Goal: Task Accomplishment & Management: Manage account settings

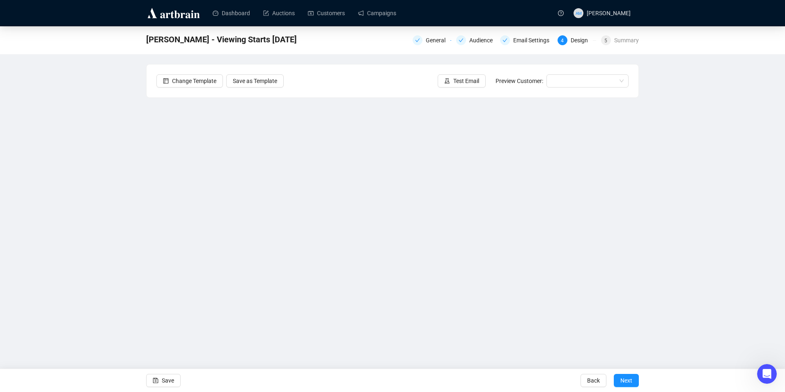
click at [662, 235] on div "[PERSON_NAME] - Viewing Starts [DATE] General Audience Email Settings 4 Design …" at bounding box center [392, 183] width 785 height 314
drag, startPoint x: 174, startPoint y: 378, endPoint x: 211, endPoint y: 358, distance: 42.3
click at [174, 378] on button "Save" at bounding box center [163, 380] width 34 height 13
click at [168, 379] on span "Save" at bounding box center [168, 380] width 12 height 23
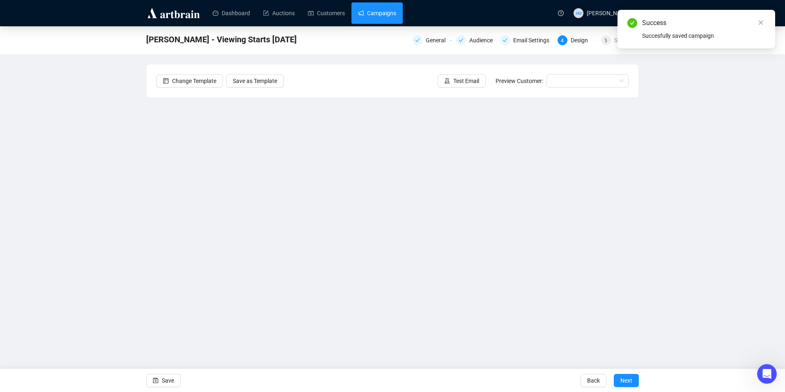
click at [387, 21] on link "Campaigns" at bounding box center [377, 12] width 38 height 21
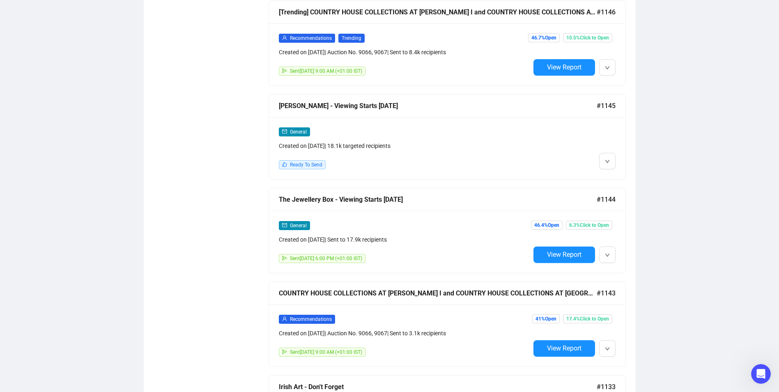
scroll to position [541, 0]
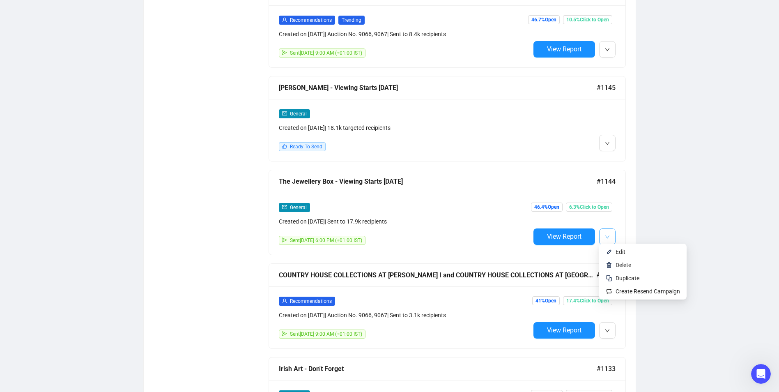
click at [608, 234] on icon "down" at bounding box center [607, 236] width 5 height 5
click at [617, 253] on span "Edit" at bounding box center [620, 251] width 10 height 7
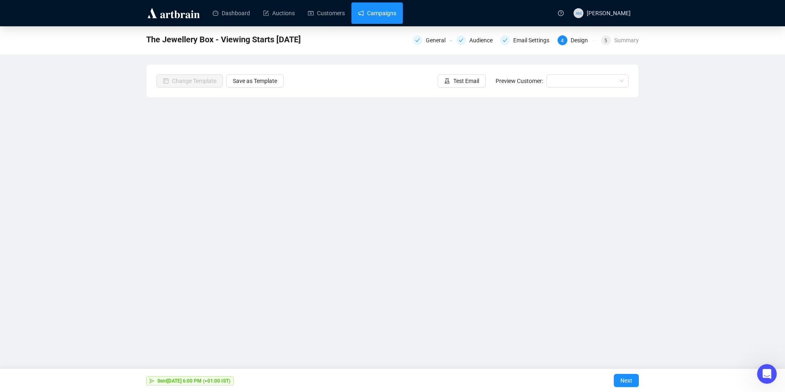
click at [367, 18] on link "Campaigns" at bounding box center [377, 12] width 38 height 21
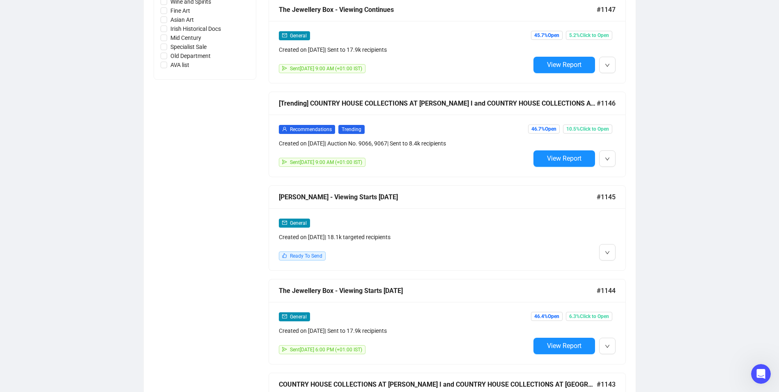
scroll to position [452, 0]
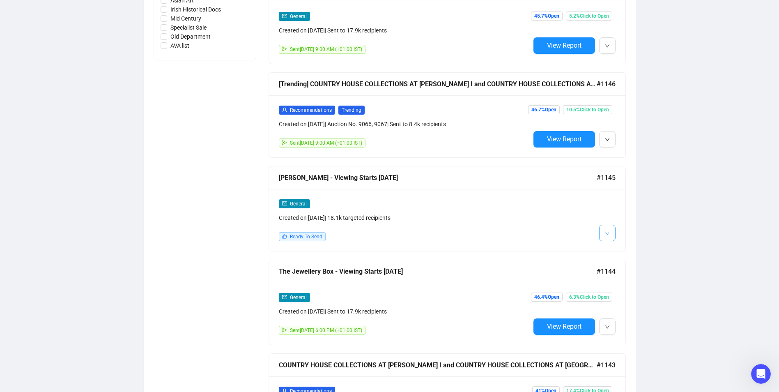
click at [610, 229] on button "button" at bounding box center [607, 233] width 16 height 16
click at [612, 245] on li "Edit" at bounding box center [623, 248] width 44 height 13
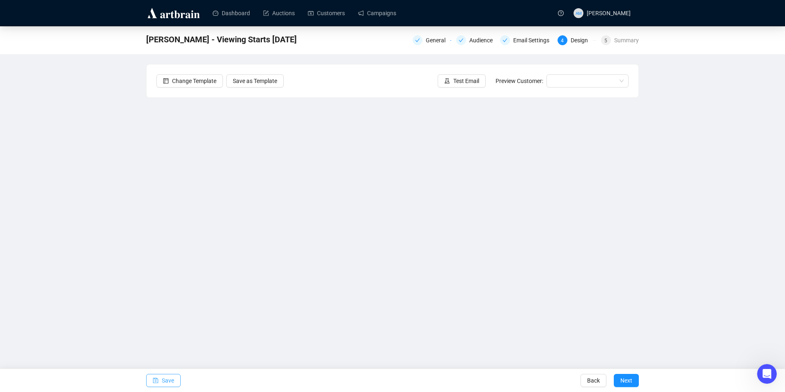
drag, startPoint x: 165, startPoint y: 382, endPoint x: 160, endPoint y: 378, distance: 6.2
click at [165, 382] on span "Save" at bounding box center [168, 380] width 12 height 23
click at [390, 16] on link "Campaigns" at bounding box center [377, 12] width 38 height 21
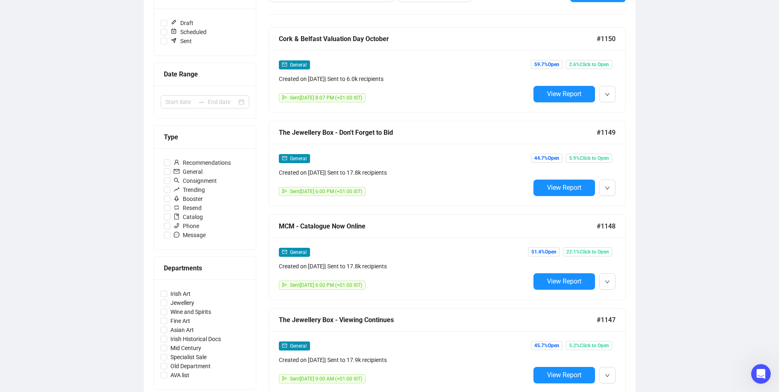
scroll to position [123, 0]
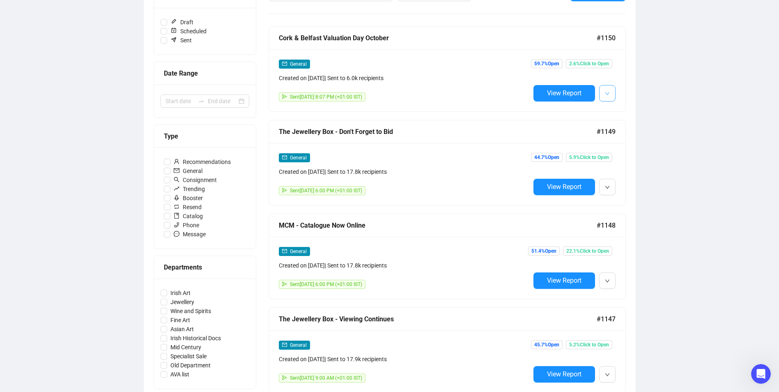
click at [602, 96] on button "button" at bounding box center [607, 93] width 16 height 16
click at [637, 115] on li "Edit" at bounding box center [643, 110] width 84 height 13
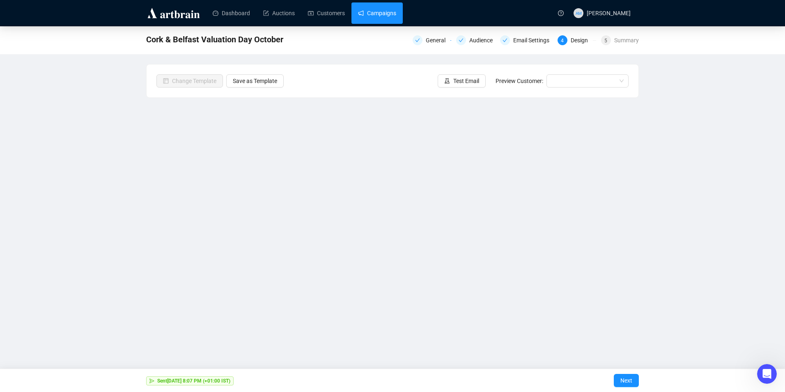
click at [373, 17] on link "Campaigns" at bounding box center [377, 12] width 38 height 21
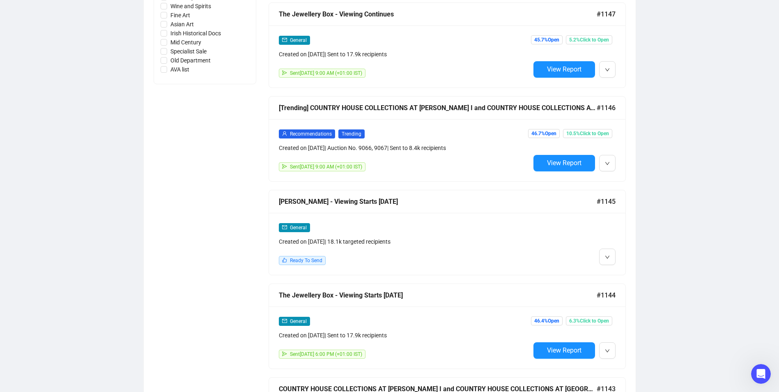
scroll to position [452, 0]
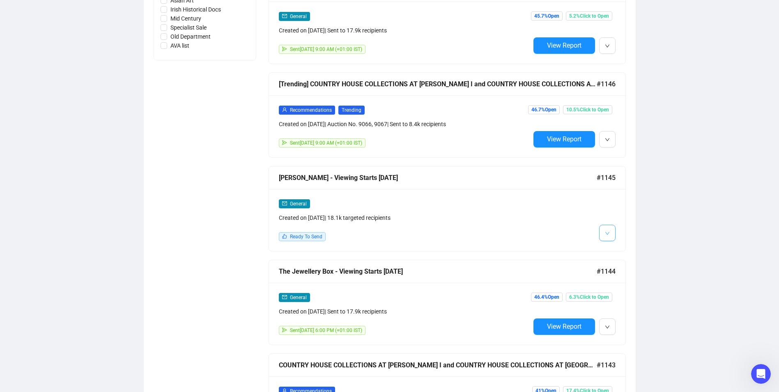
click at [609, 231] on icon "down" at bounding box center [607, 233] width 5 height 5
click at [616, 250] on span "Edit" at bounding box center [620, 248] width 10 height 7
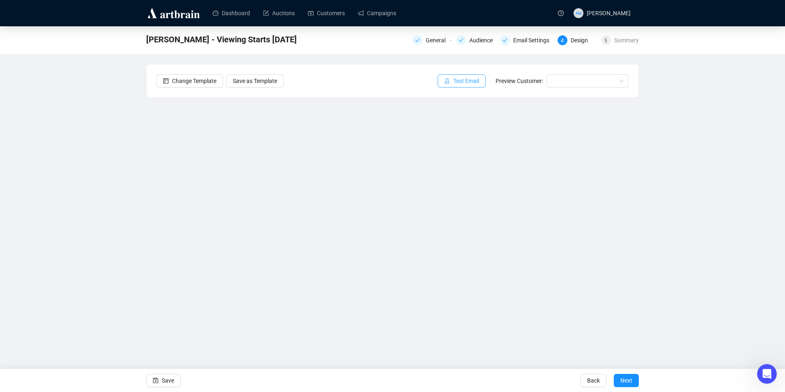
click at [463, 82] on span "Test Email" at bounding box center [466, 80] width 26 height 9
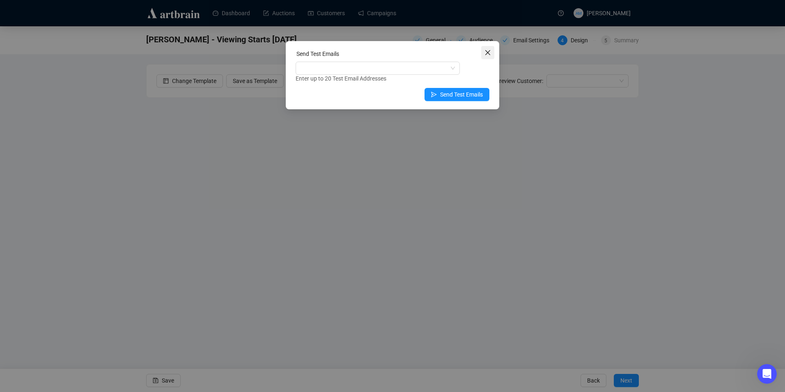
click at [489, 53] on icon "close" at bounding box center [487, 52] width 7 height 7
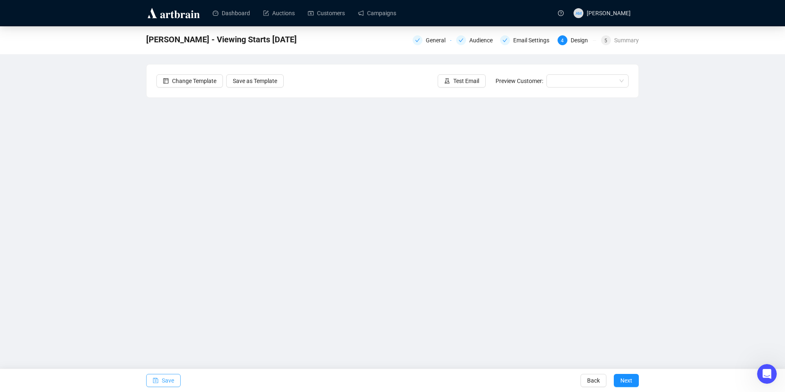
click at [173, 375] on span "Save" at bounding box center [168, 380] width 12 height 23
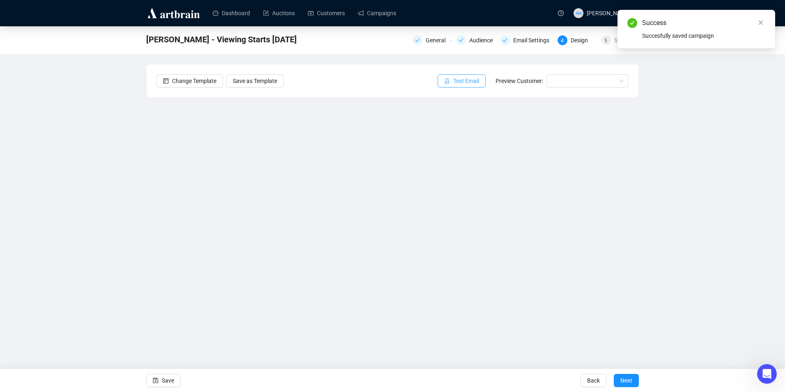
click at [471, 80] on span "Test Email" at bounding box center [466, 80] width 26 height 9
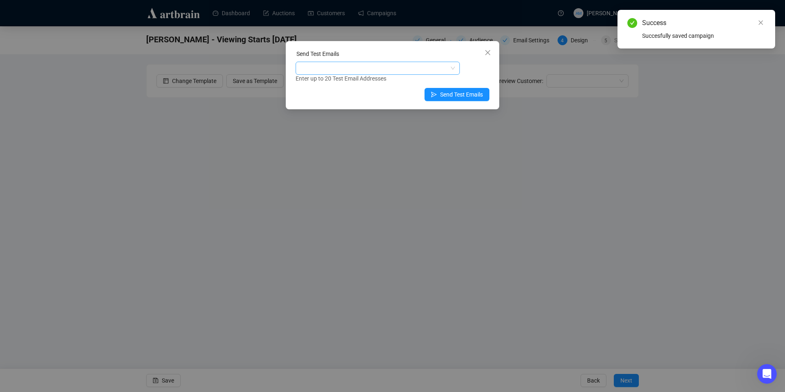
click at [392, 68] on div at bounding box center [373, 67] width 152 height 11
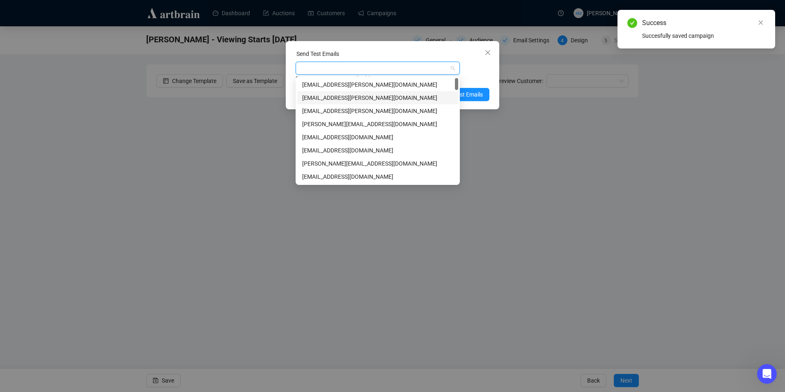
click at [353, 98] on div "[EMAIL_ADDRESS][PERSON_NAME][DOMAIN_NAME]" at bounding box center [377, 97] width 151 height 9
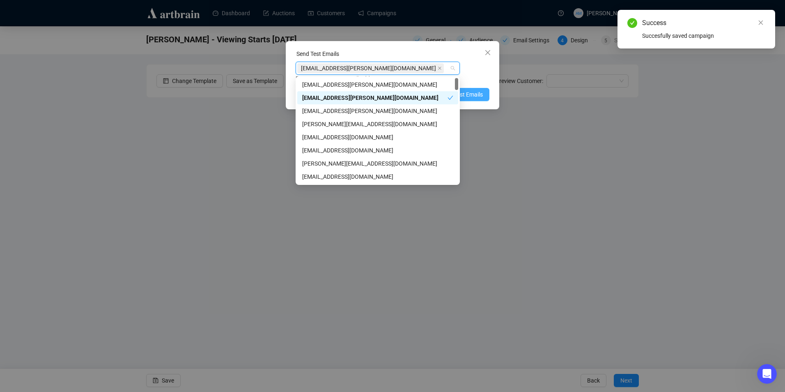
click at [477, 93] on span "Send Test Emails" at bounding box center [461, 94] width 43 height 9
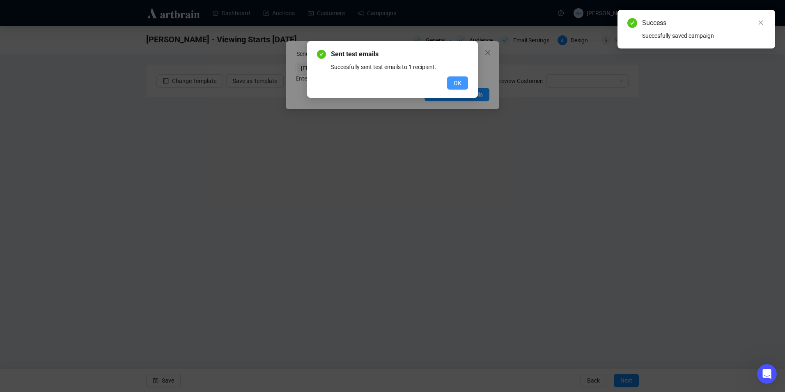
click at [452, 86] on button "OK" at bounding box center [457, 82] width 21 height 13
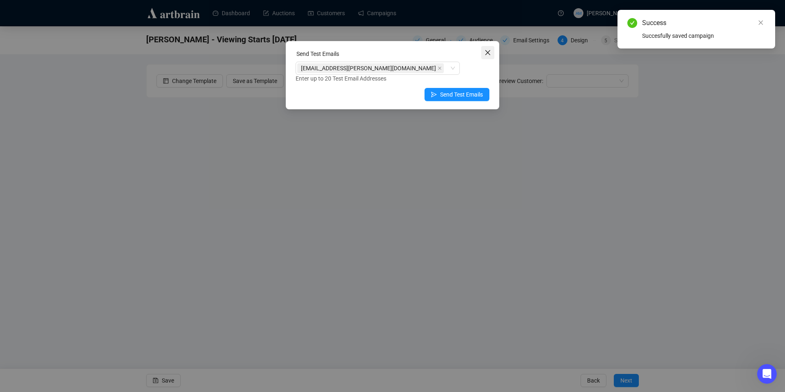
click at [487, 53] on icon "close" at bounding box center [487, 52] width 7 height 7
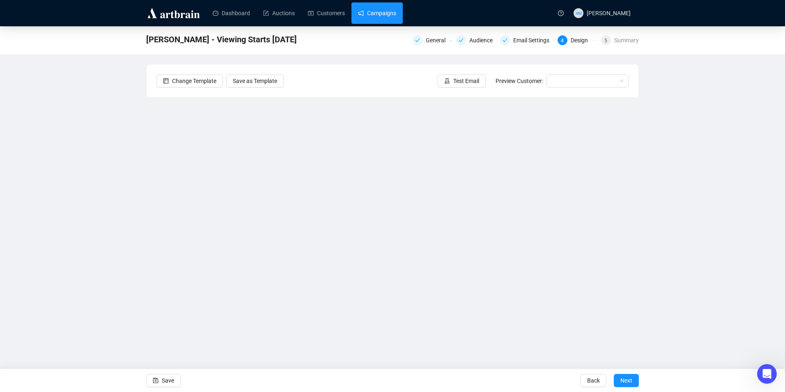
click at [379, 18] on link "Campaigns" at bounding box center [377, 12] width 38 height 21
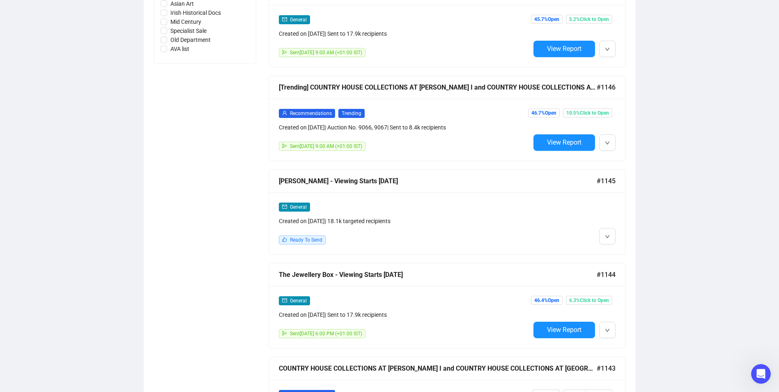
scroll to position [452, 0]
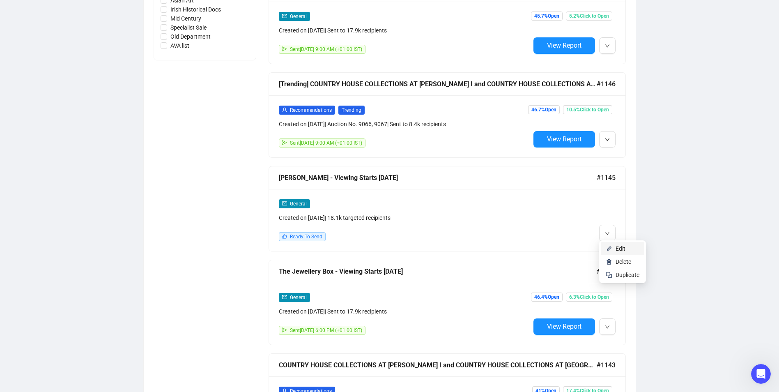
click at [618, 247] on span "Edit" at bounding box center [620, 248] width 10 height 7
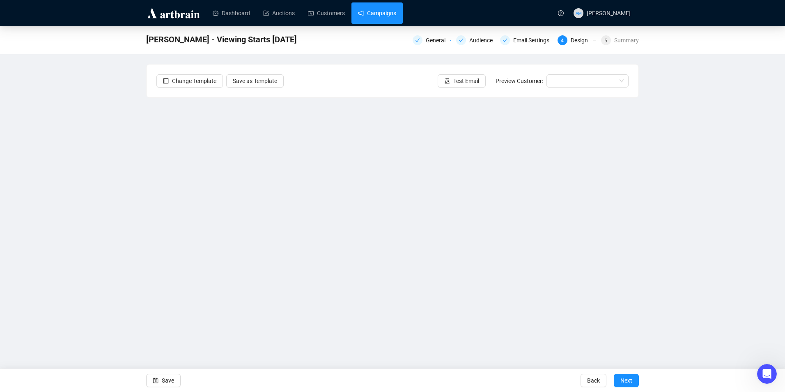
click at [381, 20] on link "Campaigns" at bounding box center [377, 12] width 38 height 21
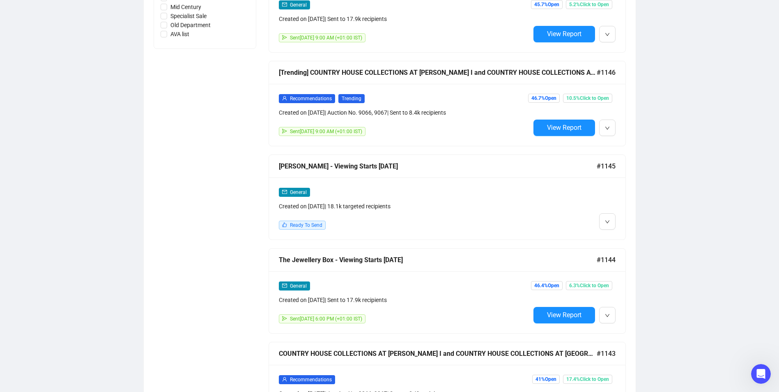
scroll to position [493, 0]
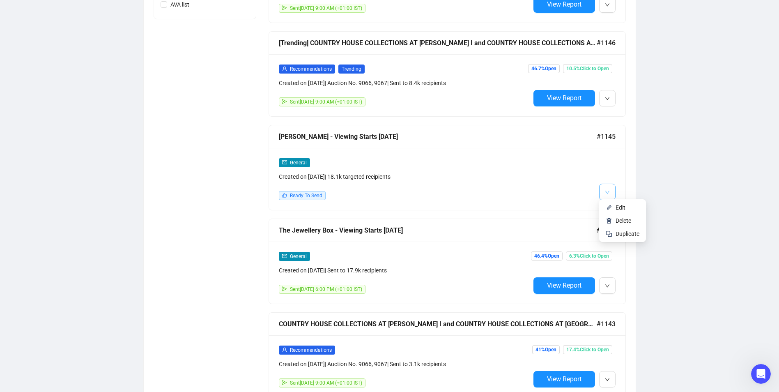
click at [607, 190] on icon "down" at bounding box center [607, 192] width 5 height 5
click at [623, 233] on span "Duplicate" at bounding box center [627, 233] width 24 height 7
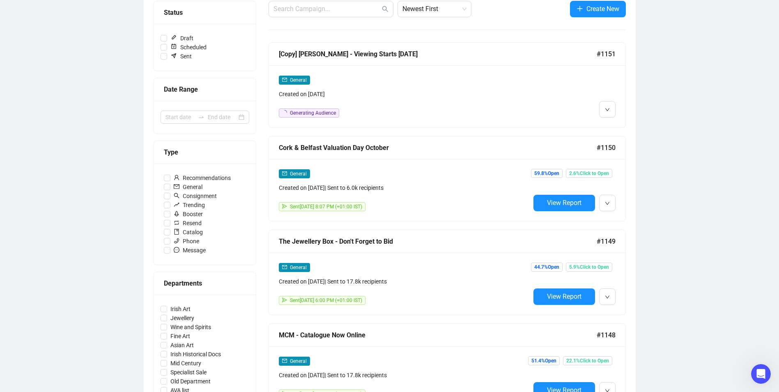
scroll to position [0, 0]
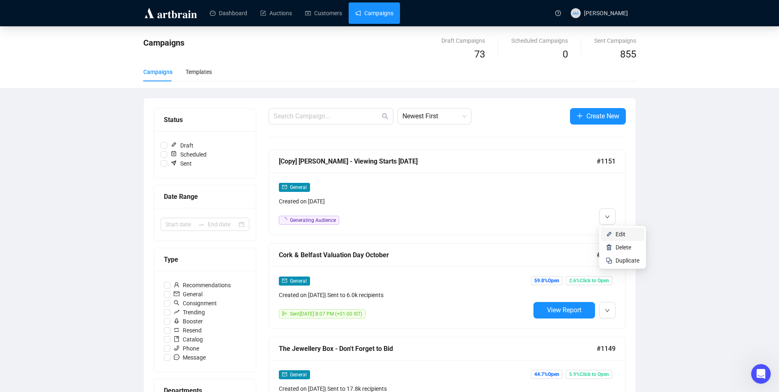
click at [616, 235] on span "Edit" at bounding box center [620, 234] width 10 height 7
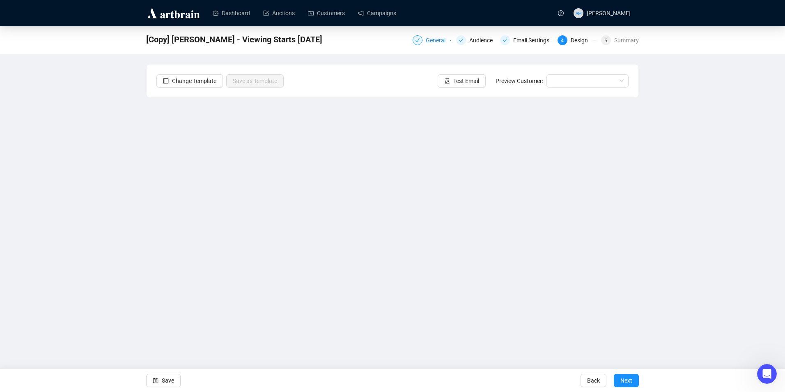
click at [427, 41] on div "General" at bounding box center [438, 40] width 25 height 10
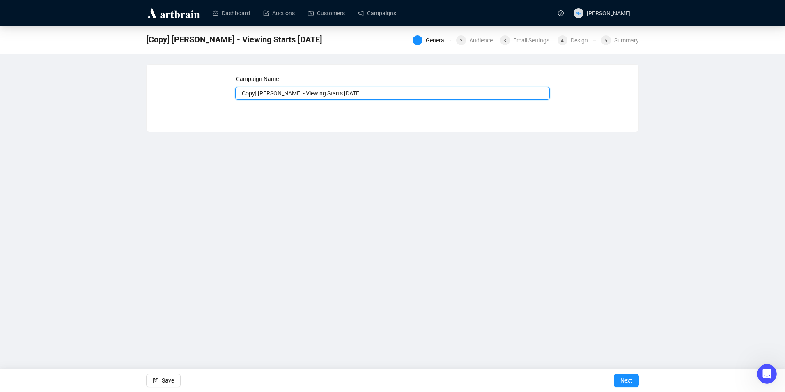
drag, startPoint x: 258, startPoint y: 92, endPoint x: 222, endPoint y: 89, distance: 36.6
click at [222, 89] on div "Campaign Name [Copy] [PERSON_NAME] - Viewing Starts [DATE] Save Next" at bounding box center [392, 91] width 472 height 35
drag, startPoint x: 344, startPoint y: 94, endPoint x: 269, endPoint y: 93, distance: 75.1
click at [269, 93] on input "[PERSON_NAME] - Viewing Starts [DATE]" at bounding box center [392, 93] width 315 height 13
type input "[PERSON_NAME] - Don't Forget to Bid - DAY 1"
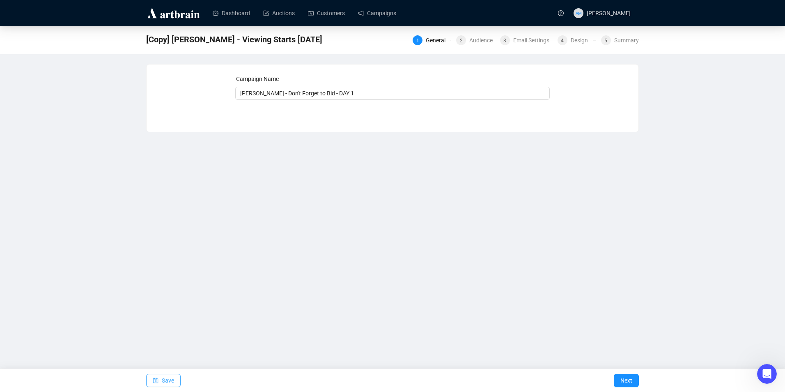
click at [161, 376] on button "Save" at bounding box center [163, 380] width 34 height 13
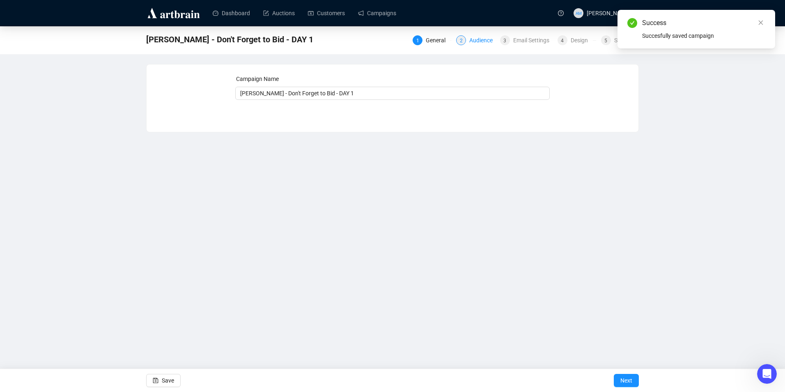
click at [470, 39] on div "Audience" at bounding box center [483, 40] width 28 height 10
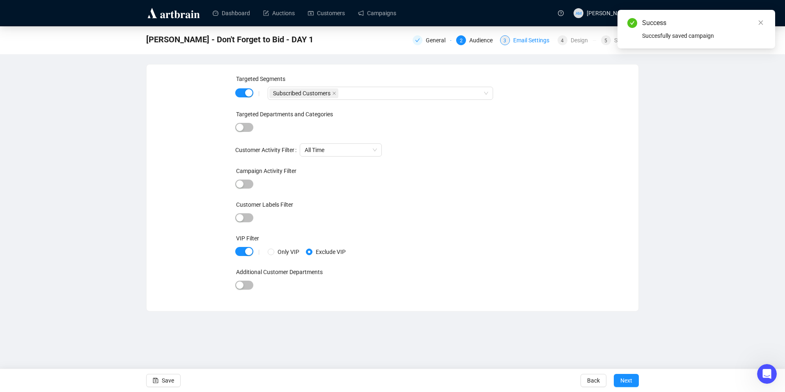
click at [512, 45] on div "3 Email Settings" at bounding box center [526, 40] width 53 height 10
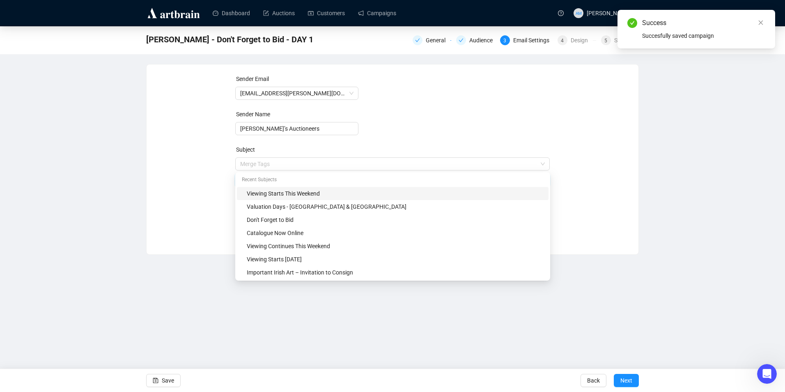
click at [325, 163] on span "Merge Tags Viewing Starts This Weekend" at bounding box center [392, 171] width 315 height 23
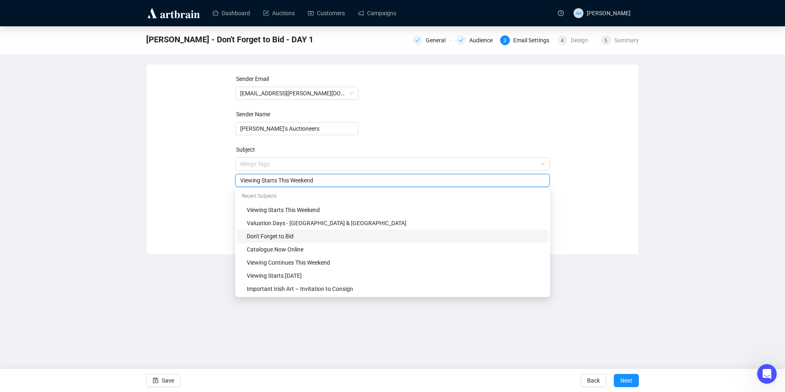
click at [303, 236] on div "Don't Forget to Bid" at bounding box center [395, 236] width 297 height 9
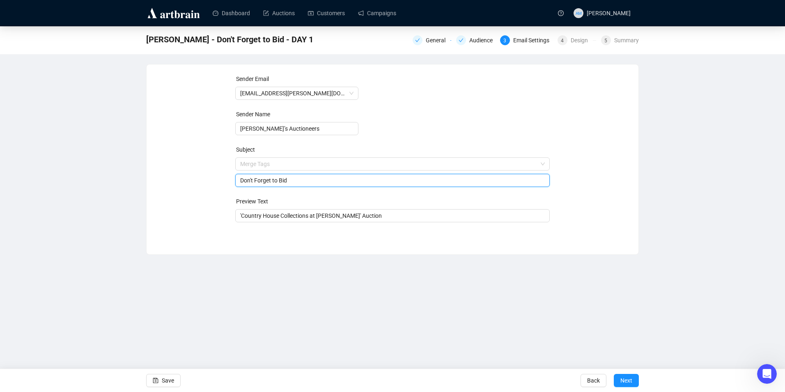
click at [303, 179] on input "Don't Forget to Bid" at bounding box center [392, 180] width 305 height 9
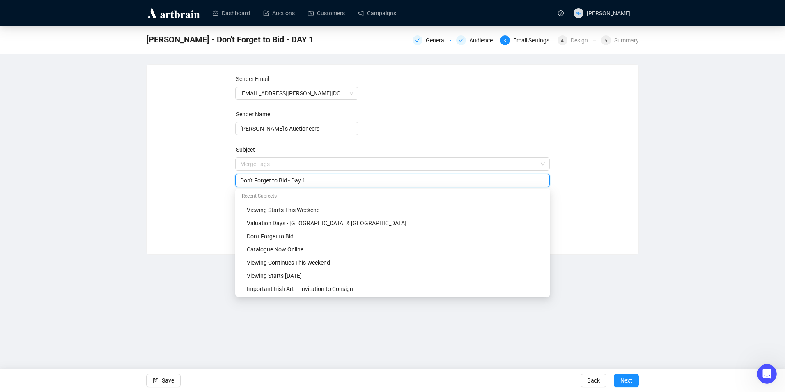
drag, startPoint x: 307, startPoint y: 180, endPoint x: 296, endPoint y: 180, distance: 11.9
click at [296, 180] on input "Don't Forget to Bid - Day 1" at bounding box center [392, 180] width 305 height 9
type input "Don't Forget to Bid"
click at [198, 188] on div "Sender Email [EMAIL_ADDRESS][PERSON_NAME][DOMAIN_NAME] Sender Name [PERSON_NAME…" at bounding box center [392, 153] width 472 height 158
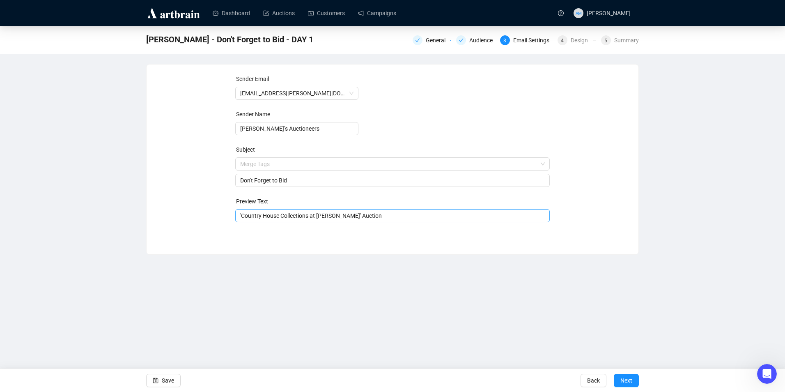
click at [240, 214] on input "'Country House Collections at [PERSON_NAME]' Auction" at bounding box center [392, 215] width 305 height 9
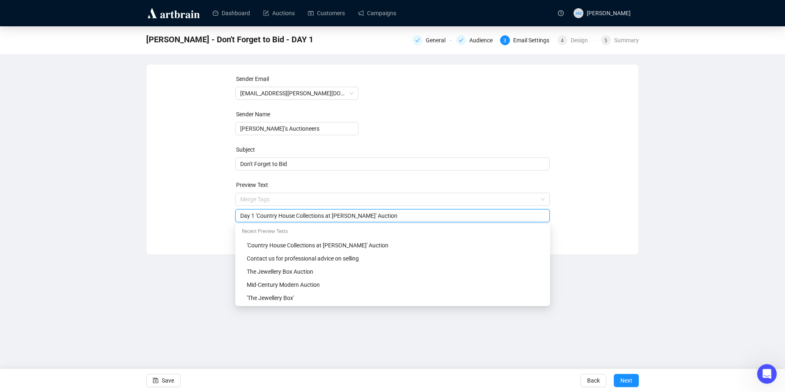
type input "Day 1 'Country House Collections at [PERSON_NAME]' Auction"
click at [204, 232] on div "Sender Email [EMAIL_ADDRESS][PERSON_NAME][DOMAIN_NAME] Sender Name [PERSON_NAME…" at bounding box center [393, 152] width 492 height 177
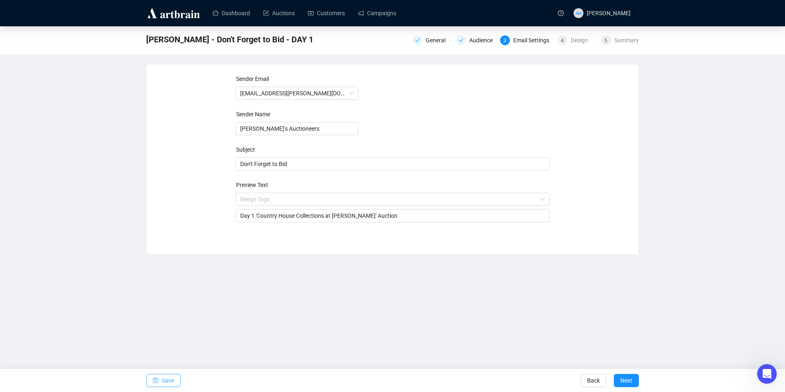
click at [163, 378] on span "Save" at bounding box center [168, 380] width 12 height 23
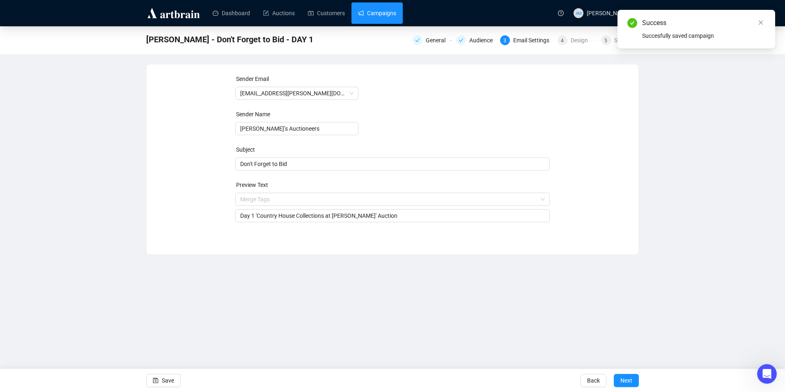
click at [380, 14] on link "Campaigns" at bounding box center [377, 12] width 38 height 21
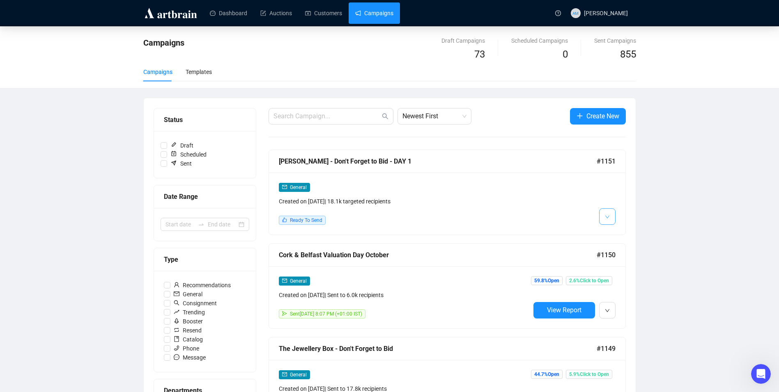
click at [603, 218] on button "button" at bounding box center [607, 216] width 16 height 16
click at [618, 234] on span "Edit" at bounding box center [620, 234] width 10 height 7
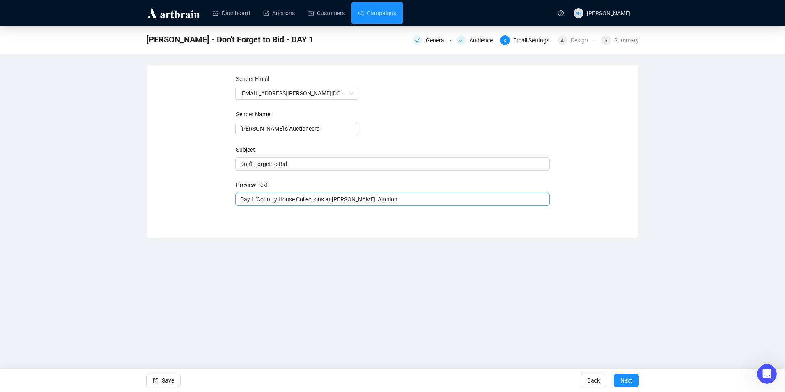
click at [255, 199] on span "Day 1 'Country House Collections at [PERSON_NAME]' Auction" at bounding box center [392, 199] width 315 height 7
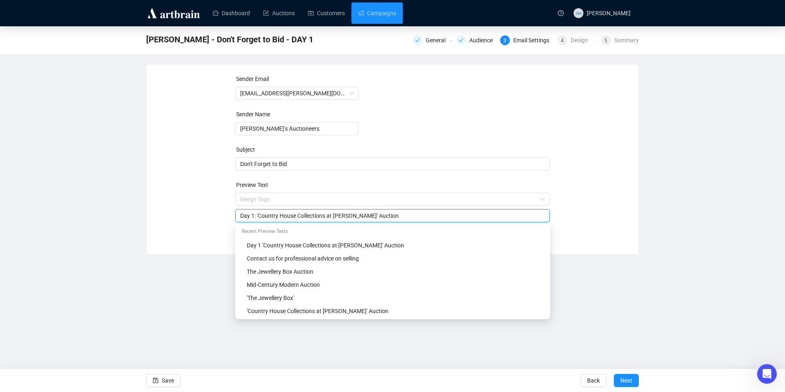
type input "Day 1: 'Country House Collections at [PERSON_NAME]' Auction"
click at [159, 200] on div "Sender Email [EMAIL_ADDRESS][PERSON_NAME][DOMAIN_NAME] Sender Name [PERSON_NAME…" at bounding box center [392, 153] width 472 height 158
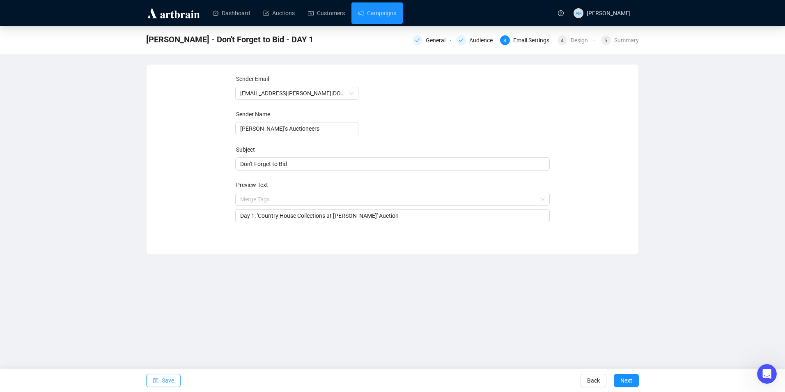
click at [171, 380] on span "Save" at bounding box center [168, 380] width 12 height 23
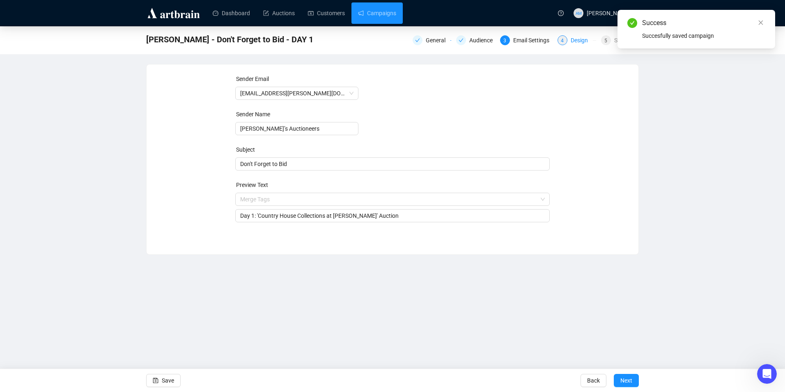
click at [568, 42] on div "4 Design" at bounding box center [576, 40] width 39 height 10
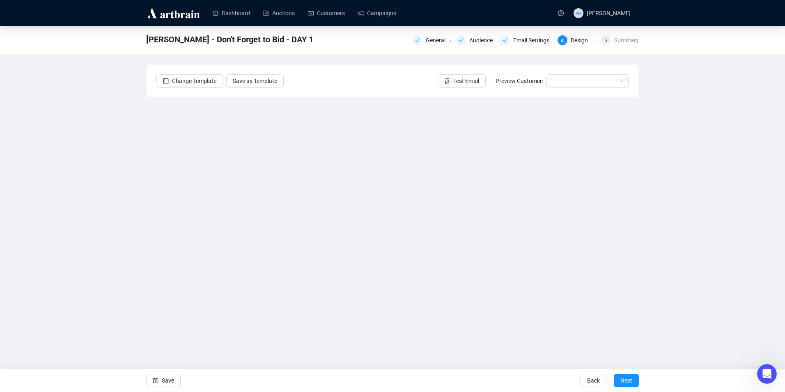
click at [26, 124] on div "[PERSON_NAME] - Don't Forget to Bid - DAY 1 General Audience Email Settings 4 D…" at bounding box center [392, 183] width 785 height 314
click at [378, 6] on link "Campaigns" at bounding box center [377, 12] width 38 height 21
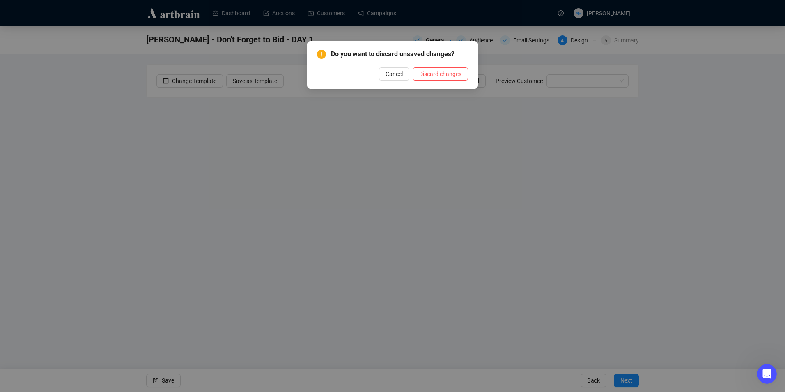
click at [384, 9] on div "Do you want to discard unsaved changes? Cancel Discard changes" at bounding box center [392, 196] width 785 height 392
click at [395, 77] on span "Cancel" at bounding box center [393, 73] width 17 height 9
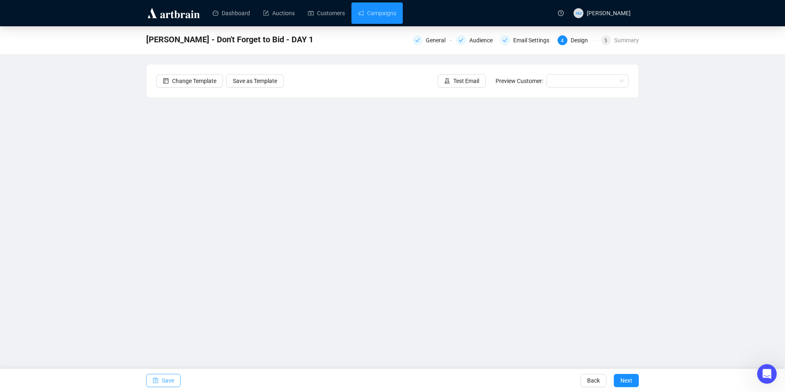
click at [165, 385] on span "Save" at bounding box center [168, 380] width 12 height 23
click at [165, 376] on span "Save" at bounding box center [168, 380] width 12 height 23
click at [368, 7] on link "Campaigns" at bounding box center [377, 12] width 38 height 21
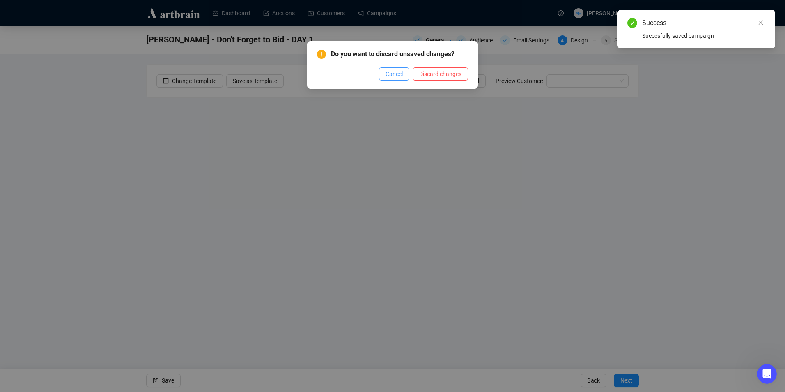
click at [402, 71] on span "Cancel" at bounding box center [393, 73] width 17 height 9
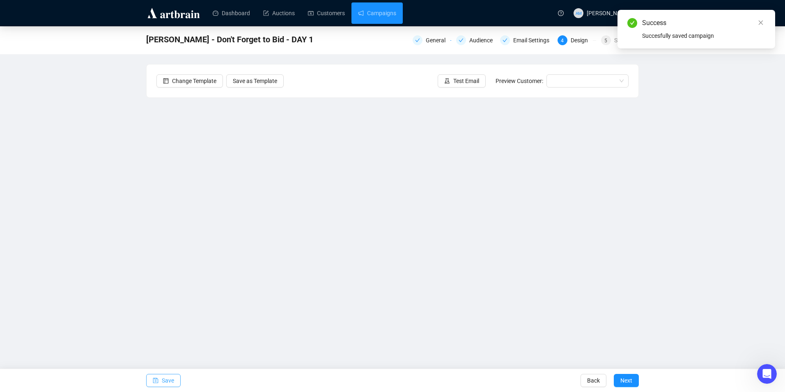
click at [167, 380] on span "Save" at bounding box center [168, 380] width 12 height 23
click at [384, 13] on link "Campaigns" at bounding box center [377, 12] width 38 height 21
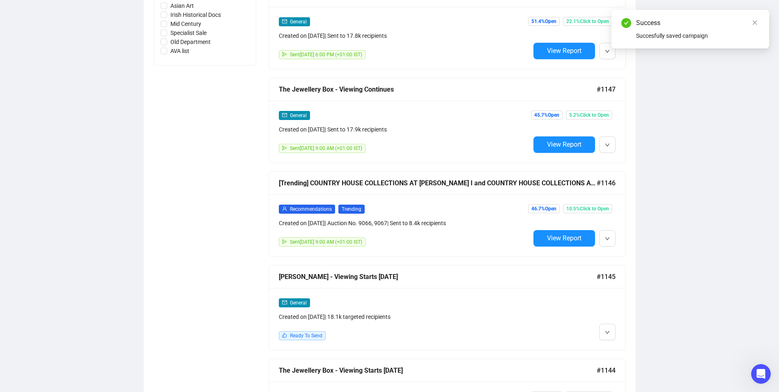
scroll to position [493, 0]
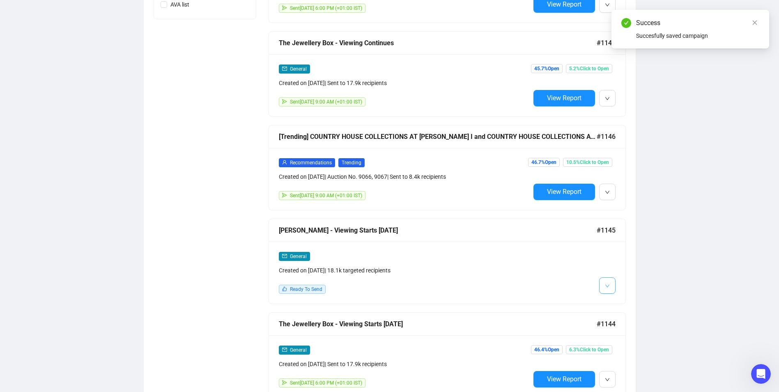
click at [602, 281] on button "button" at bounding box center [607, 285] width 16 height 16
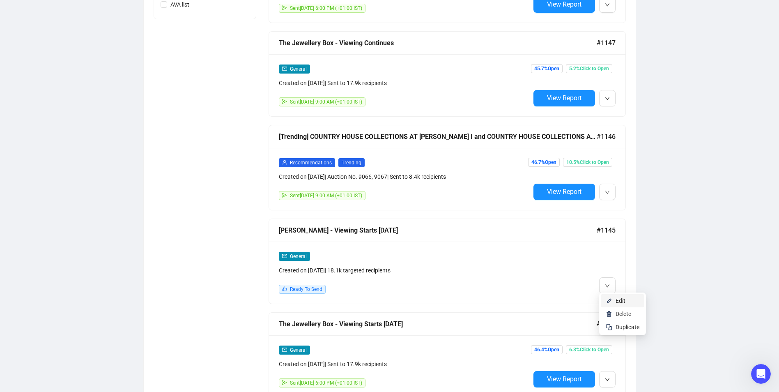
click at [617, 297] on span "Edit" at bounding box center [620, 300] width 10 height 7
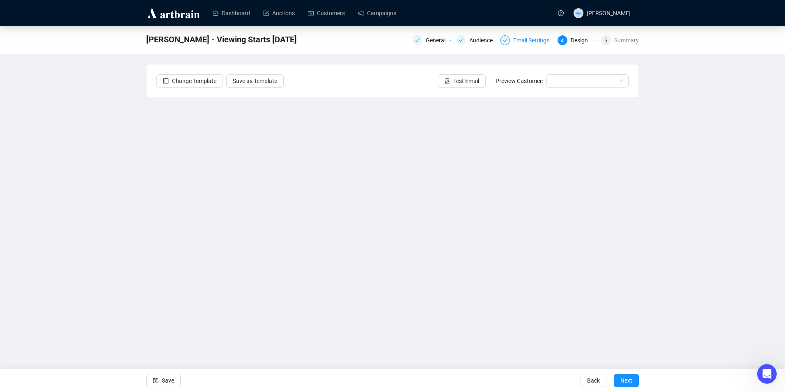
click at [520, 43] on div "Email Settings" at bounding box center [533, 40] width 41 height 10
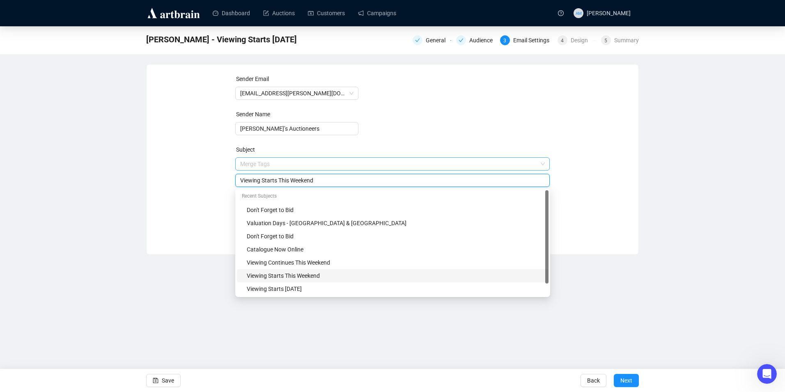
drag, startPoint x: 277, startPoint y: 164, endPoint x: 261, endPoint y: 169, distance: 16.4
click at [261, 169] on span "Merge Tags Viewing Starts This Weekend" at bounding box center [392, 171] width 315 height 23
type input "Viewing at [PERSON_NAME] This Weekend"
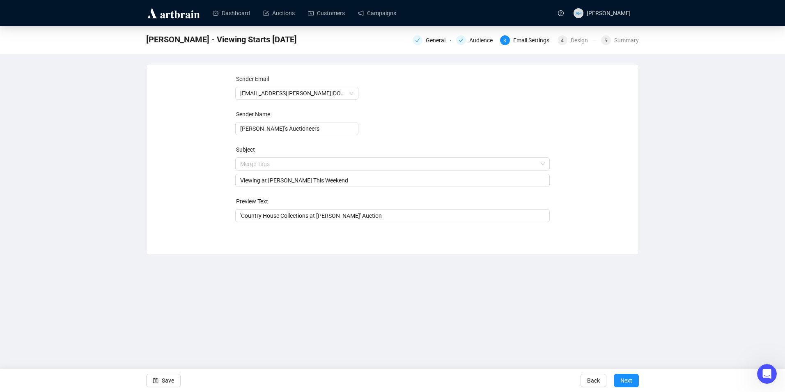
click at [207, 196] on div "Sender Email [EMAIL_ADDRESS][PERSON_NAME][DOMAIN_NAME] Sender Name [PERSON_NAME…" at bounding box center [392, 153] width 472 height 158
click at [395, 214] on input "'Country House Collections at [PERSON_NAME]' Auction" at bounding box center [392, 215] width 305 height 9
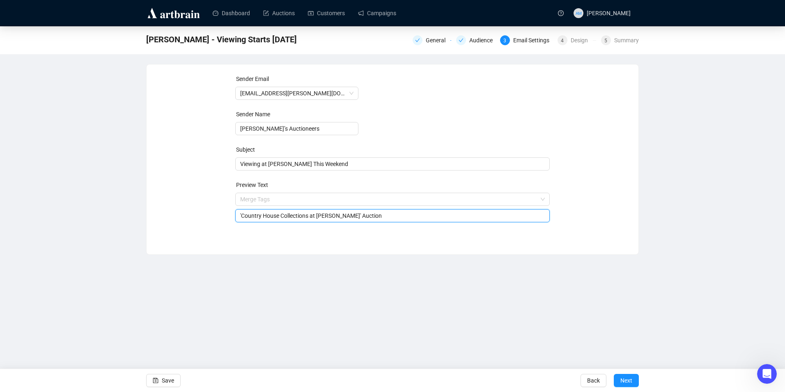
click at [202, 218] on div "Sender Email [EMAIL_ADDRESS][PERSON_NAME][DOMAIN_NAME] Sender Name [PERSON_NAME…" at bounding box center [392, 153] width 472 height 158
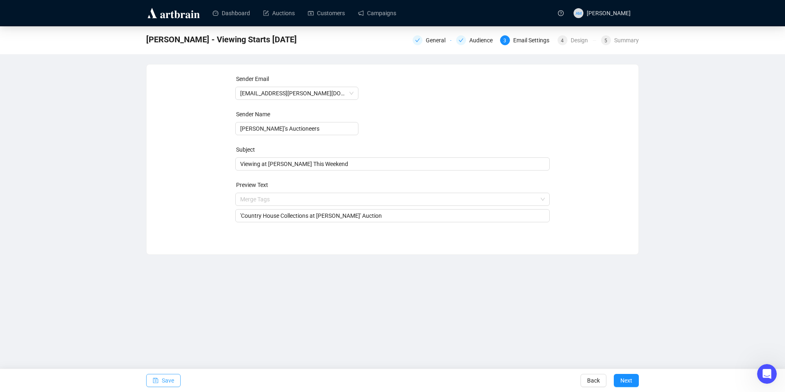
click at [161, 381] on button "Save" at bounding box center [163, 380] width 34 height 13
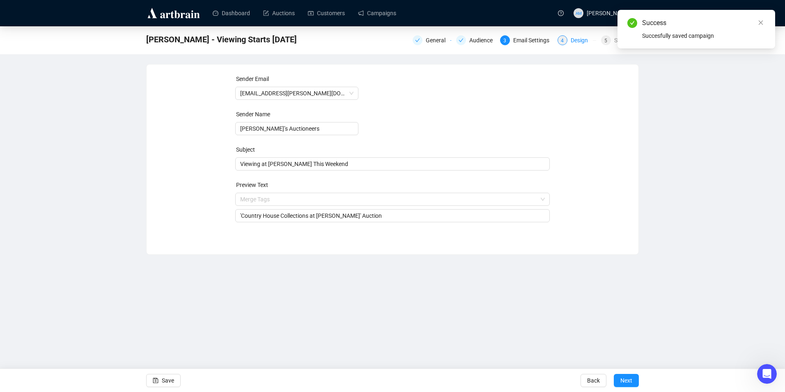
click at [568, 37] on div "4 Design" at bounding box center [576, 40] width 39 height 10
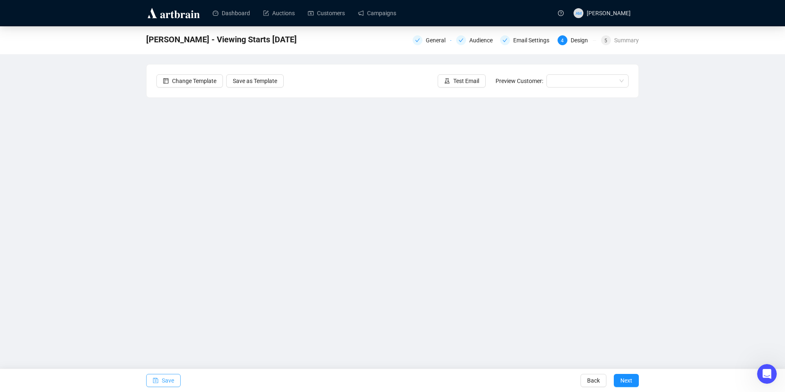
click at [168, 377] on span "Save" at bounding box center [168, 380] width 12 height 23
click at [175, 382] on button "Save" at bounding box center [163, 380] width 34 height 13
click at [164, 380] on span "Save" at bounding box center [168, 380] width 12 height 23
click at [168, 376] on span "Save" at bounding box center [168, 380] width 12 height 23
click at [374, 13] on link "Campaigns" at bounding box center [377, 12] width 38 height 21
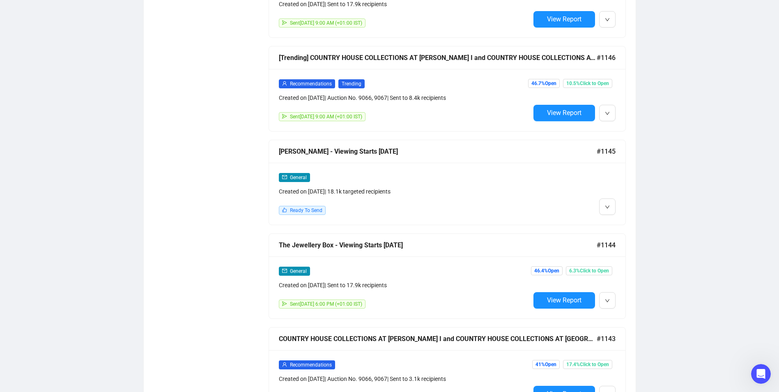
scroll to position [575, 0]
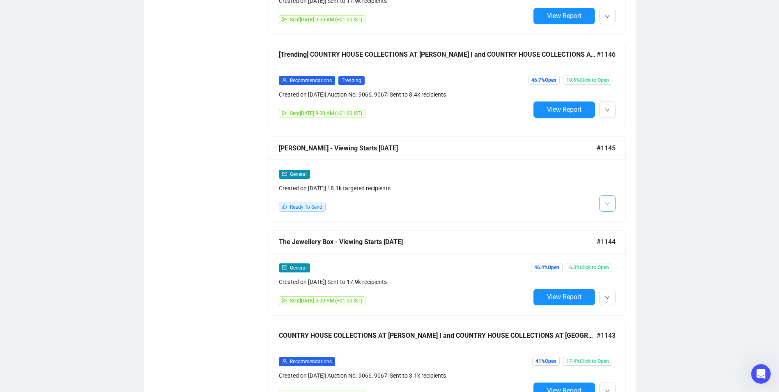
click at [607, 203] on icon "down" at bounding box center [607, 203] width 5 height 5
click at [616, 221] on span "Edit" at bounding box center [620, 218] width 10 height 7
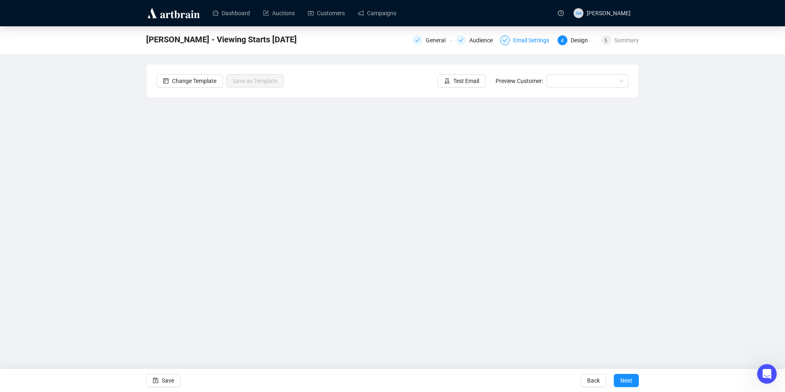
click at [526, 40] on div "Email Settings" at bounding box center [533, 40] width 41 height 10
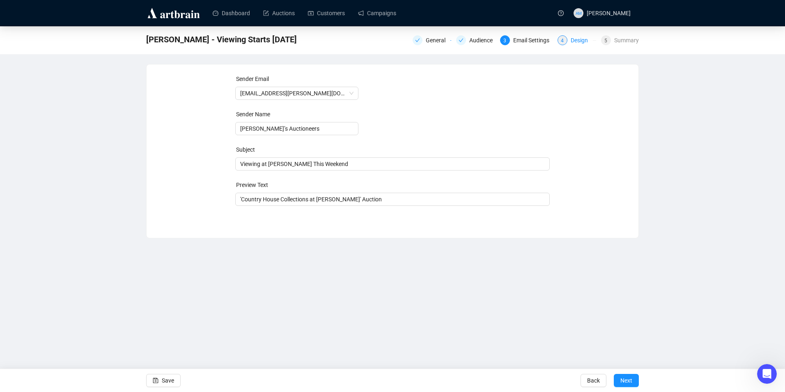
click at [567, 43] on div "4" at bounding box center [562, 40] width 10 height 10
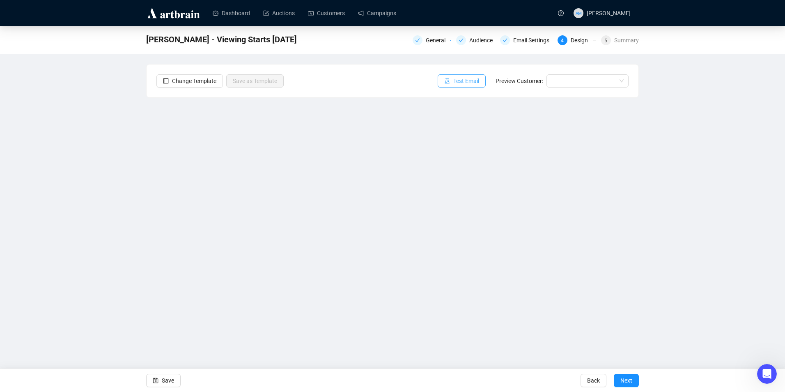
click at [460, 82] on span "Test Email" at bounding box center [466, 80] width 26 height 9
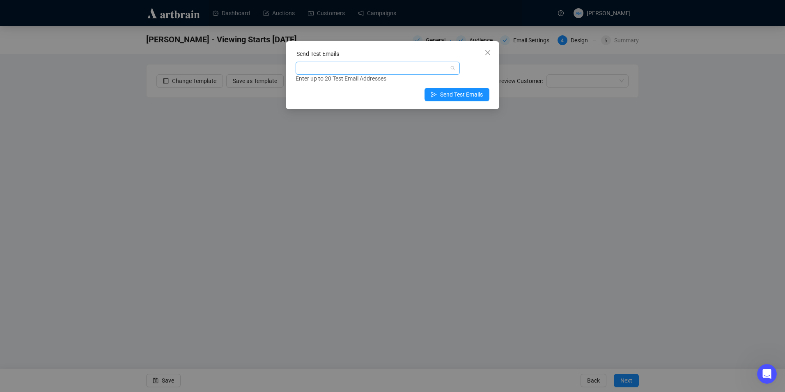
click at [349, 72] on div at bounding box center [373, 67] width 152 height 11
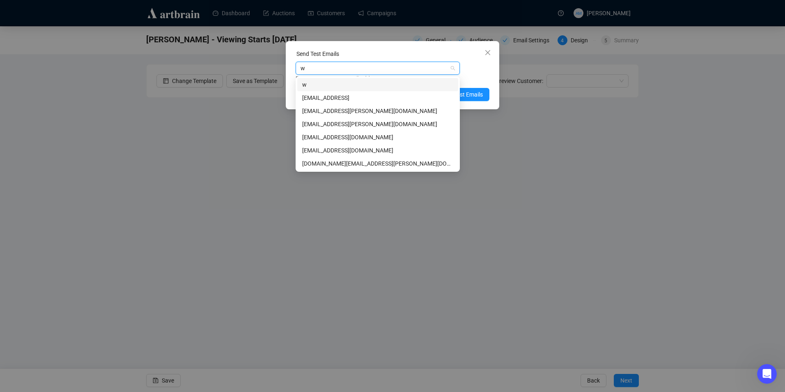
type input "we"
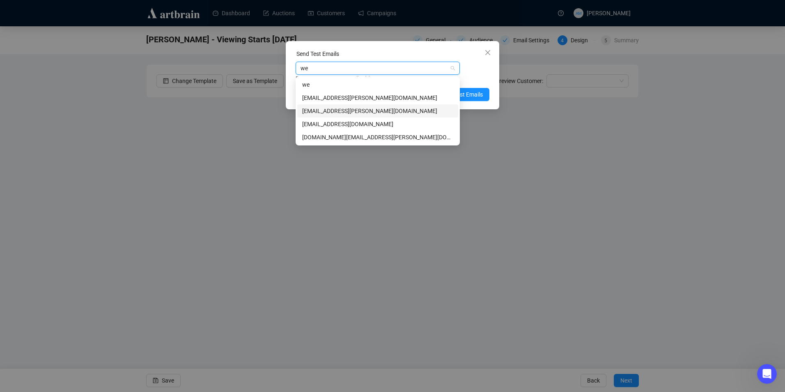
click at [377, 111] on div "[EMAIL_ADDRESS][PERSON_NAME][DOMAIN_NAME]" at bounding box center [377, 110] width 151 height 9
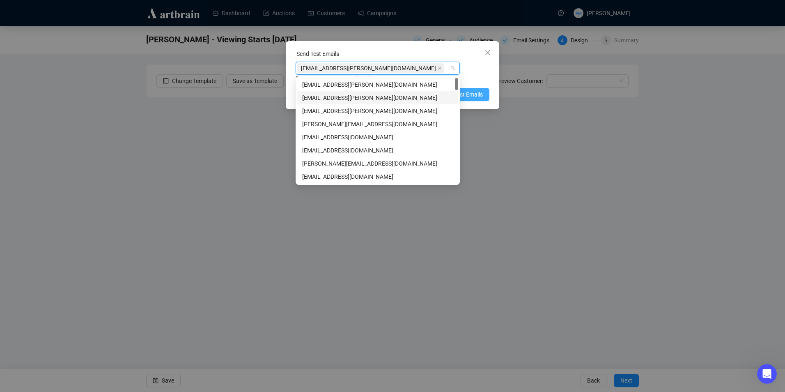
click at [476, 90] on span "Send Test Emails" at bounding box center [461, 94] width 43 height 9
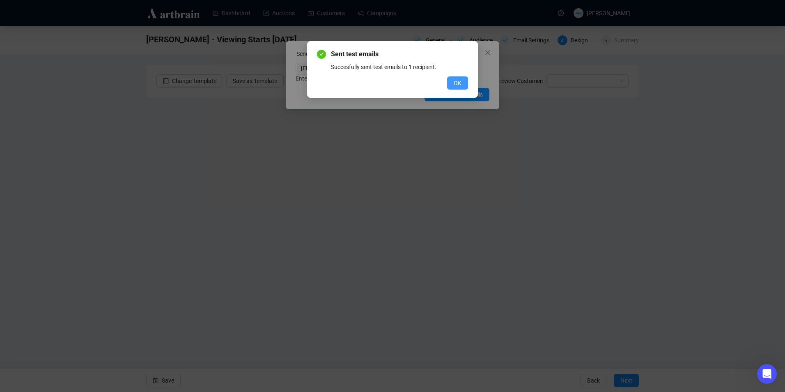
click at [458, 84] on span "OK" at bounding box center [458, 82] width 8 height 9
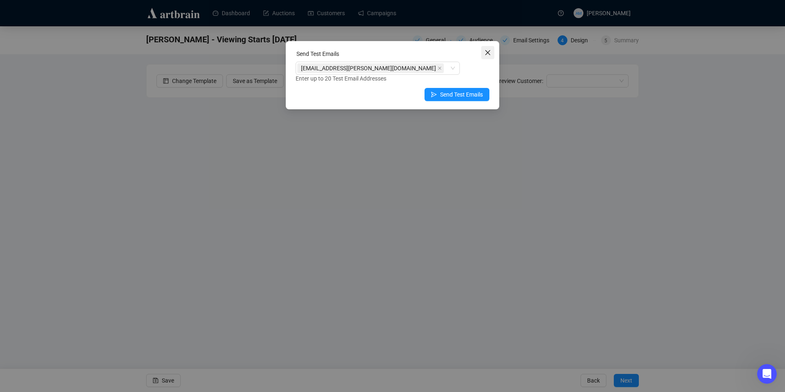
click at [489, 55] on icon "close" at bounding box center [487, 52] width 7 height 7
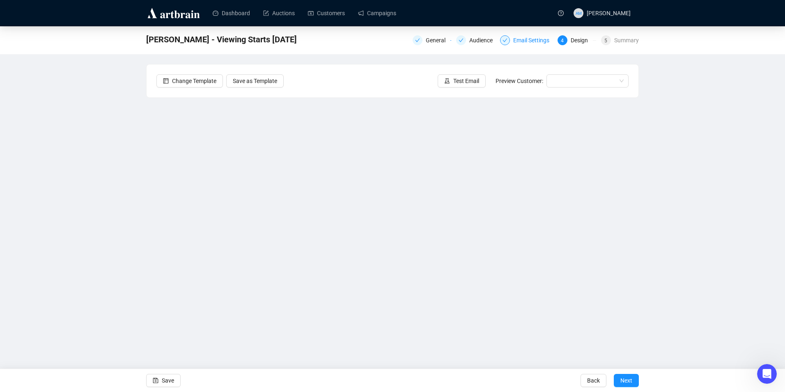
click at [545, 38] on div "Email Settings" at bounding box center [533, 40] width 41 height 10
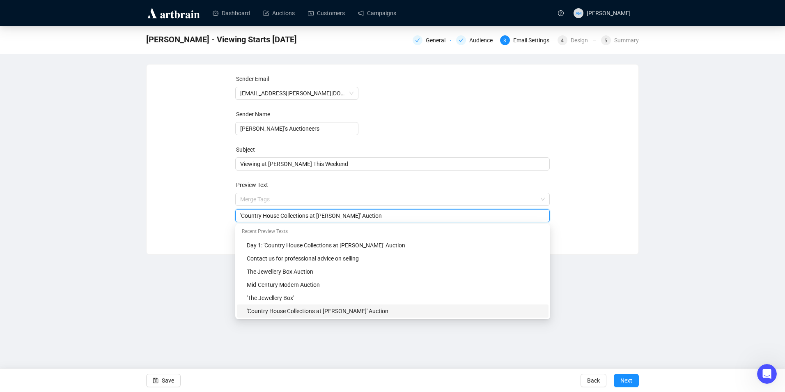
drag, startPoint x: 389, startPoint y: 202, endPoint x: 220, endPoint y: 220, distance: 169.6
click at [222, 220] on div "Sender Email [EMAIL_ADDRESS][PERSON_NAME][DOMAIN_NAME] Sender Name [PERSON_NAME…" at bounding box center [392, 153] width 472 height 158
type input "Register to Bid"
click at [167, 381] on span "Save" at bounding box center [168, 380] width 12 height 23
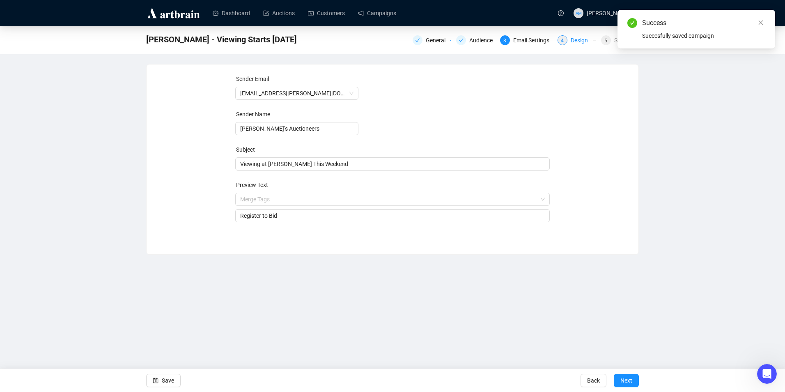
click at [572, 41] on div "Design" at bounding box center [582, 40] width 22 height 10
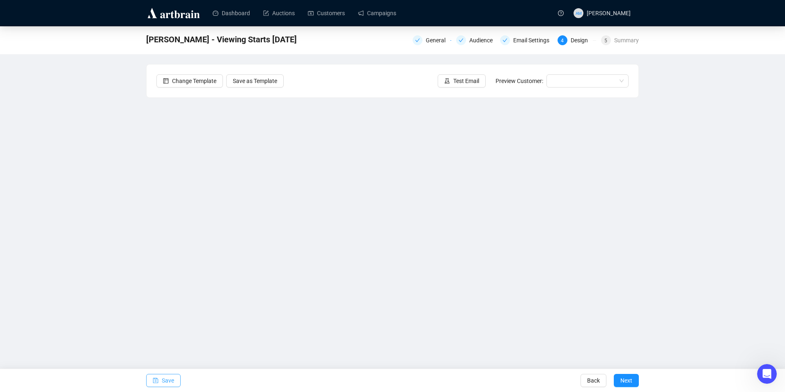
click at [171, 380] on span "Save" at bounding box center [168, 380] width 12 height 23
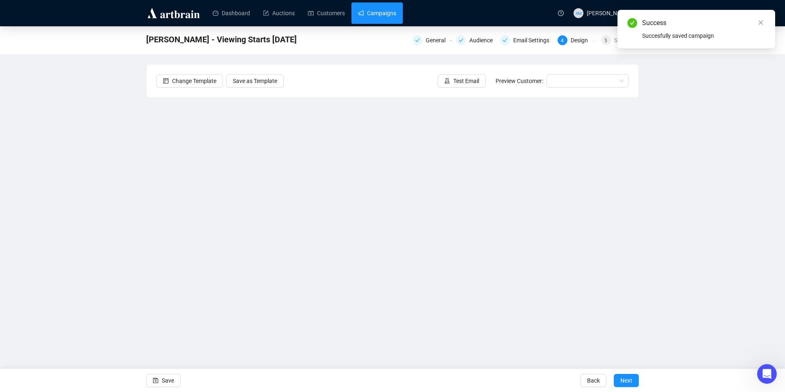
click at [378, 13] on link "Campaigns" at bounding box center [377, 12] width 38 height 21
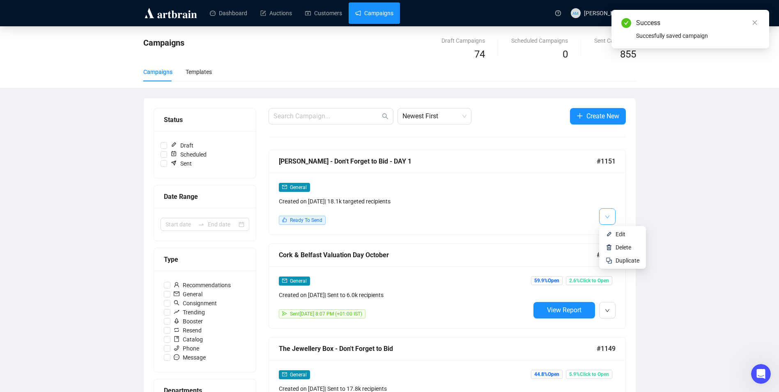
click at [605, 218] on icon "down" at bounding box center [607, 216] width 5 height 5
click at [614, 239] on li "Edit" at bounding box center [623, 233] width 44 height 13
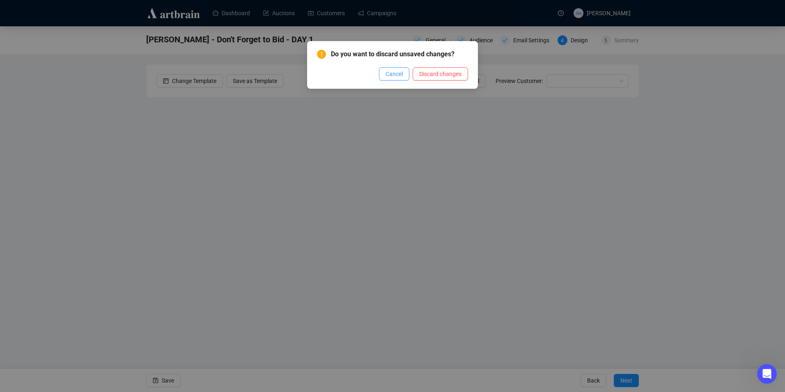
click at [395, 69] on button "Cancel" at bounding box center [394, 73] width 30 height 13
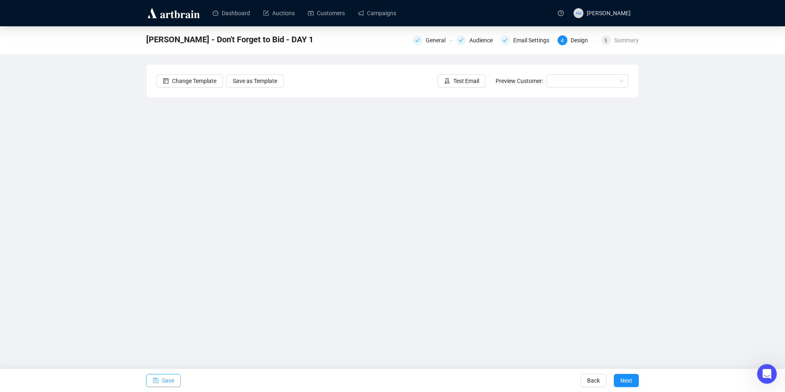
click at [174, 379] on button "Save" at bounding box center [163, 380] width 34 height 13
click at [534, 39] on div "Email Settings" at bounding box center [533, 40] width 41 height 10
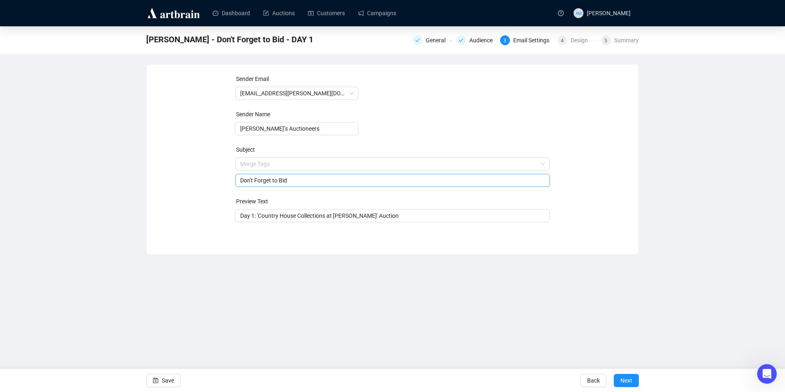
click at [306, 162] on span "Merge Tags Don't Forget to Bid" at bounding box center [392, 171] width 315 height 23
click at [213, 168] on div "Sender Email [EMAIL_ADDRESS][PERSON_NAME][DOMAIN_NAME] Sender Name [PERSON_NAME…" at bounding box center [392, 153] width 472 height 158
click at [290, 179] on input "Don't Forget to Bid" at bounding box center [392, 180] width 305 height 9
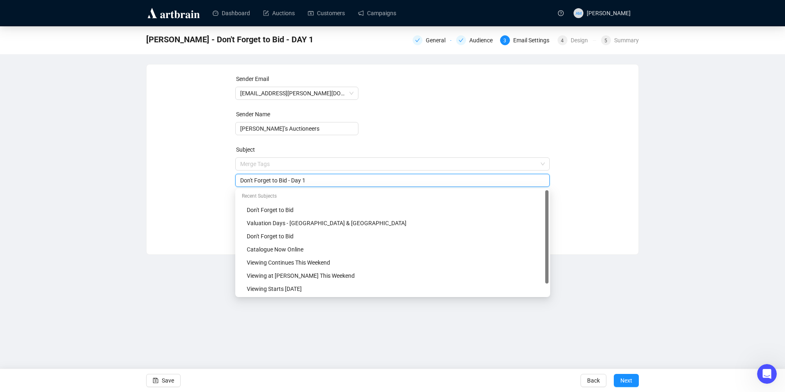
type input "Don't Forget to Bid - Day 1"
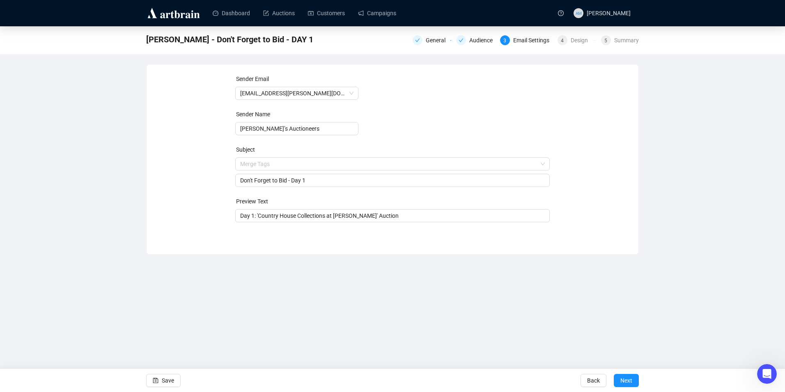
click at [202, 170] on div "Sender Email [EMAIL_ADDRESS][PERSON_NAME][DOMAIN_NAME] Sender Name [PERSON_NAME…" at bounding box center [392, 153] width 472 height 158
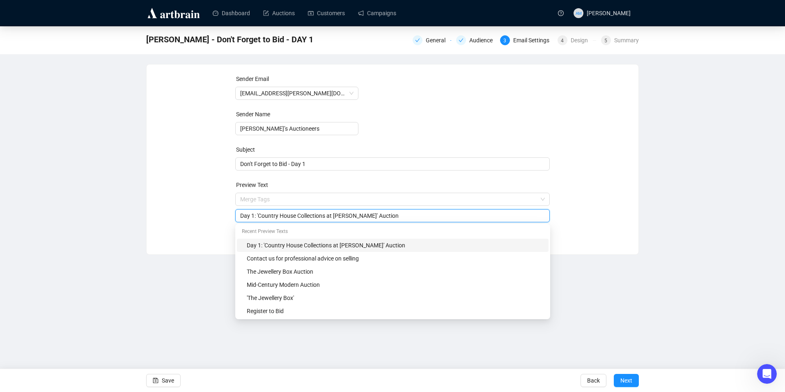
click at [258, 216] on input "Day 1: 'Country House Collections at [PERSON_NAME]' Auction" at bounding box center [392, 215] width 305 height 9
drag, startPoint x: 385, startPoint y: 214, endPoint x: 367, endPoint y: 219, distance: 19.0
click at [385, 214] on input "'Country House Collections at [PERSON_NAME]' Auction" at bounding box center [392, 215] width 305 height 9
type input "'Country House Collections at [PERSON_NAME]' Auction"
click at [201, 201] on div "Sender Email [EMAIL_ADDRESS][PERSON_NAME][DOMAIN_NAME] Sender Name [PERSON_NAME…" at bounding box center [392, 153] width 472 height 158
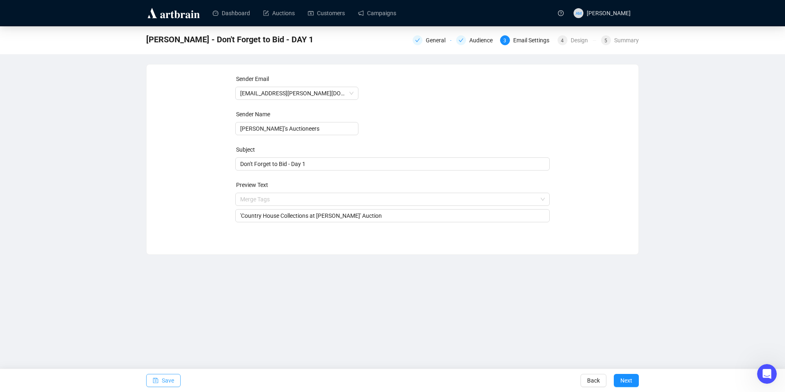
click at [170, 383] on span "Save" at bounding box center [168, 380] width 12 height 23
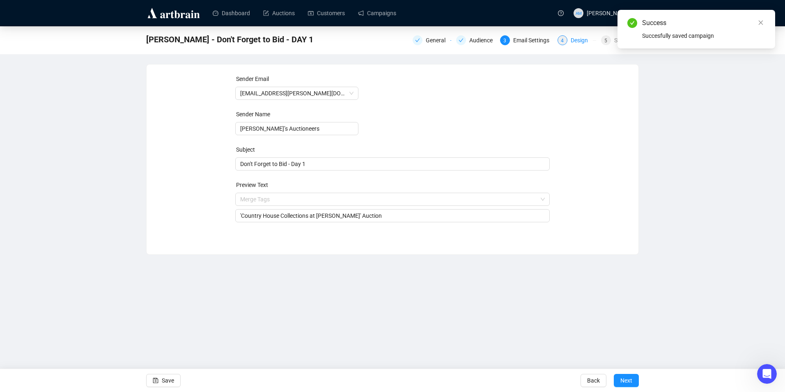
click at [571, 39] on div "4 Design" at bounding box center [576, 40] width 39 height 10
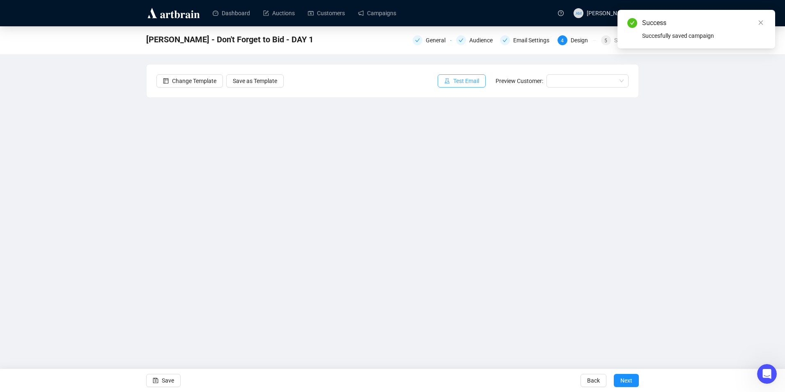
click at [485, 76] on button "Test Email" at bounding box center [462, 80] width 48 height 13
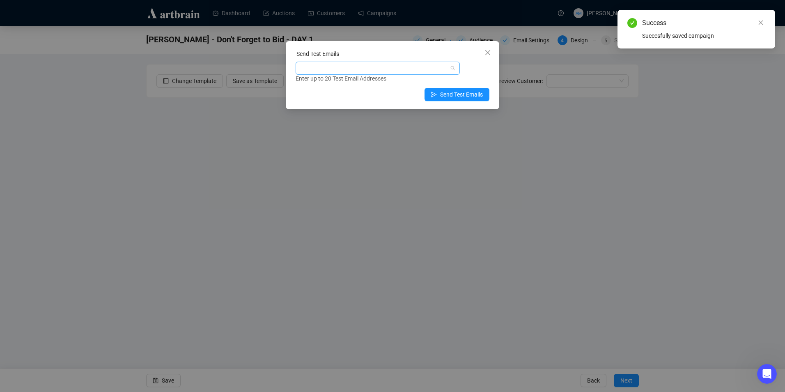
click at [423, 67] on div at bounding box center [373, 67] width 152 height 11
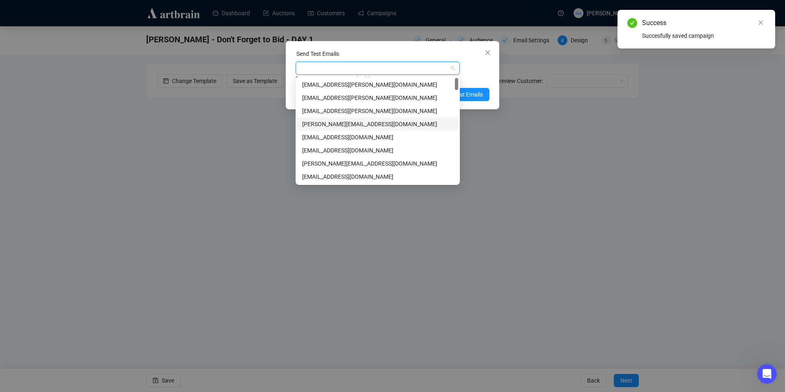
type input "w"
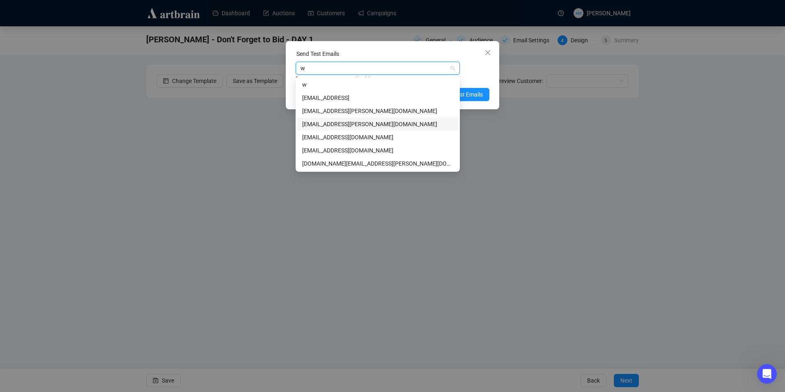
click at [356, 123] on div "[EMAIL_ADDRESS][PERSON_NAME][DOMAIN_NAME]" at bounding box center [377, 123] width 151 height 9
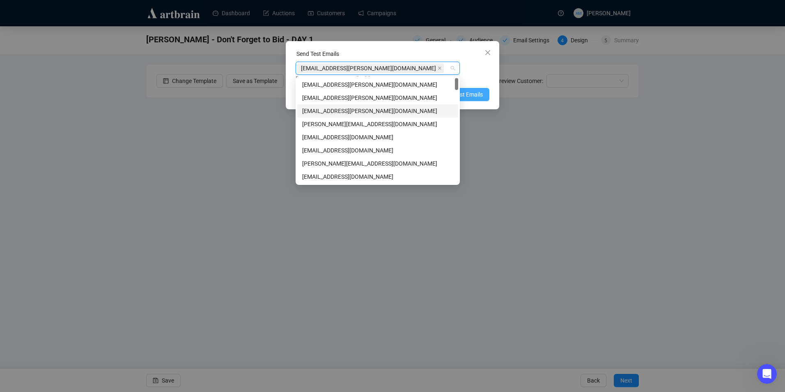
click at [481, 95] on span "Send Test Emails" at bounding box center [461, 94] width 43 height 9
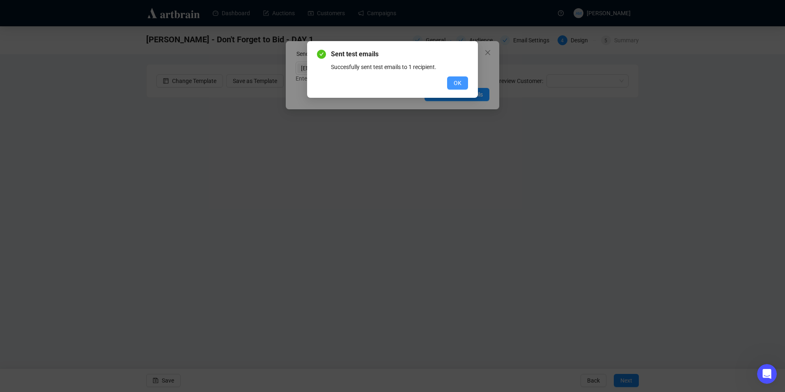
click at [461, 80] on span "OK" at bounding box center [458, 82] width 8 height 9
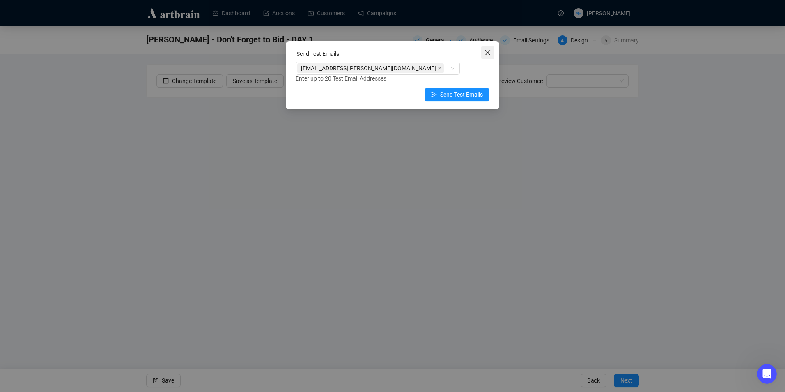
click at [490, 53] on icon "close" at bounding box center [487, 52] width 7 height 7
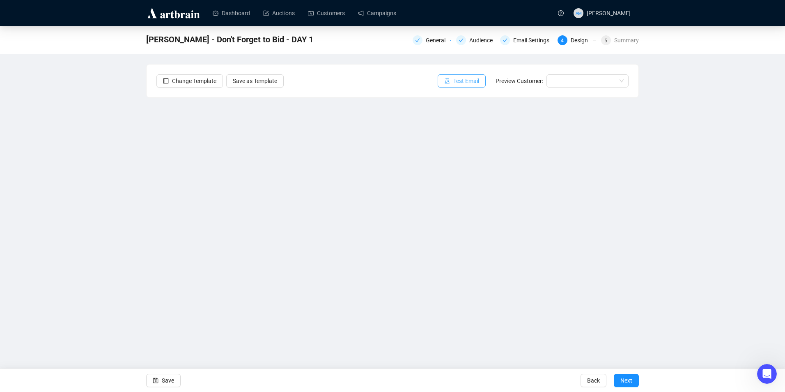
click at [448, 83] on icon "experiment" at bounding box center [447, 80] width 5 height 5
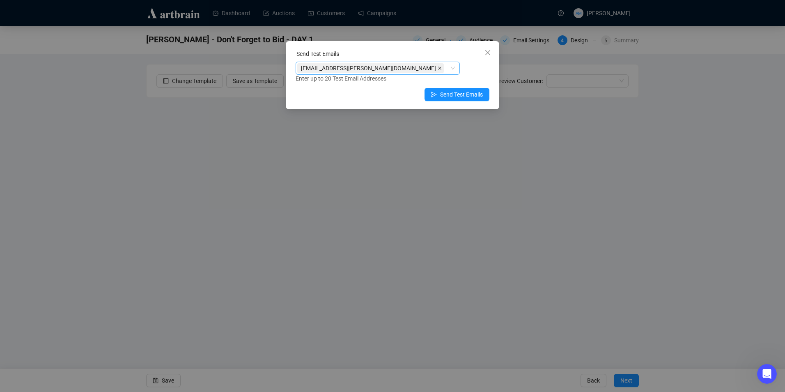
click at [438, 68] on icon "close" at bounding box center [440, 68] width 4 height 4
click at [357, 68] on div at bounding box center [373, 67] width 152 height 11
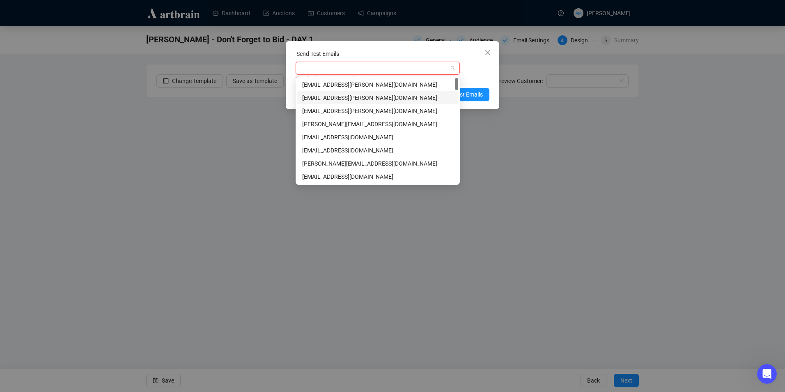
click at [358, 99] on div "[EMAIL_ADDRESS][PERSON_NAME][DOMAIN_NAME]" at bounding box center [377, 97] width 151 height 9
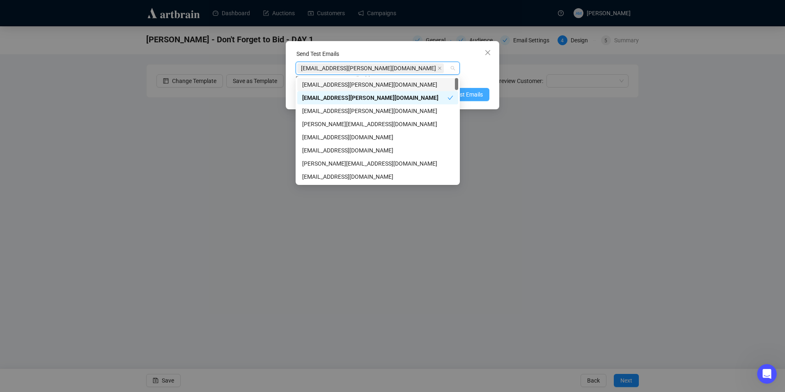
click at [477, 92] on span "Send Test Emails" at bounding box center [461, 94] width 43 height 9
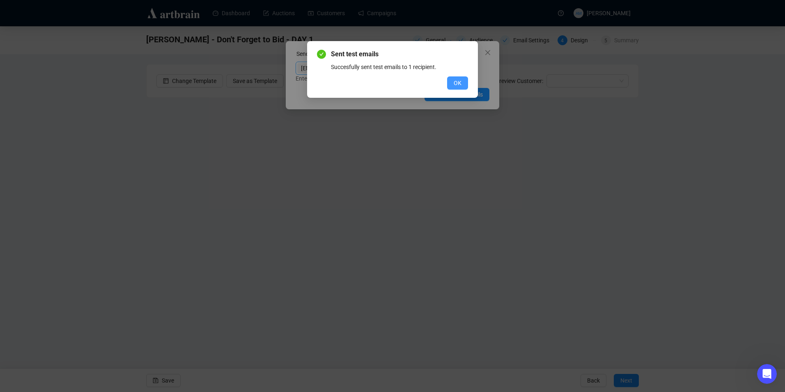
click at [458, 79] on span "OK" at bounding box center [458, 82] width 8 height 9
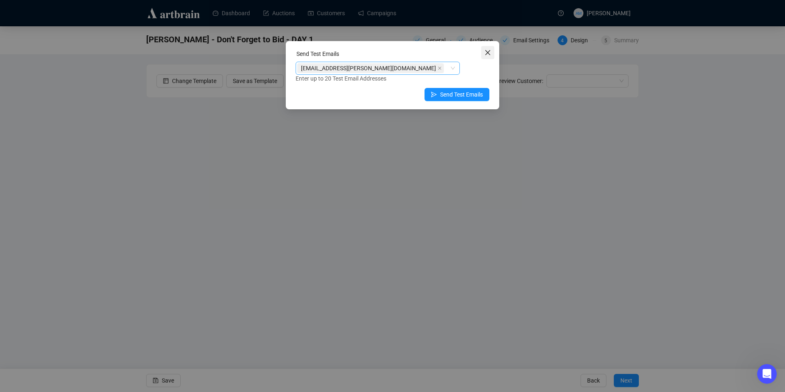
click at [491, 51] on span "Close" at bounding box center [487, 52] width 13 height 7
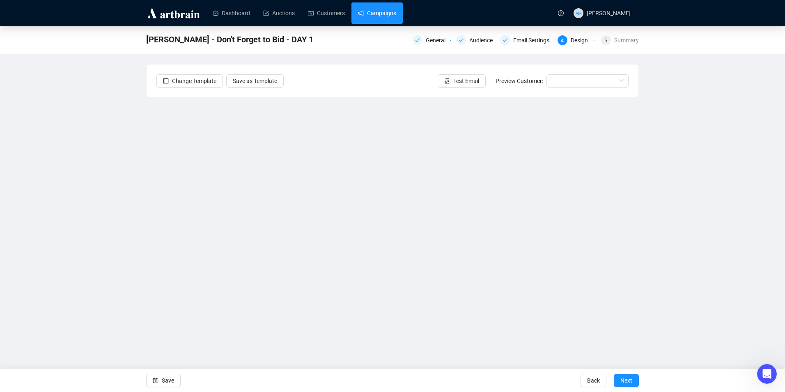
click at [393, 15] on link "Campaigns" at bounding box center [377, 12] width 38 height 21
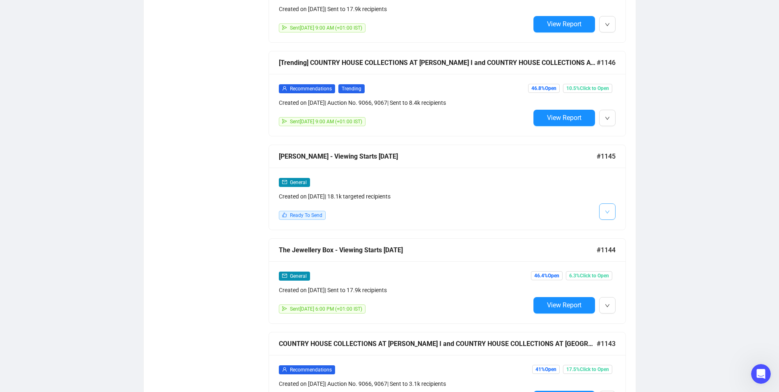
scroll to position [575, 0]
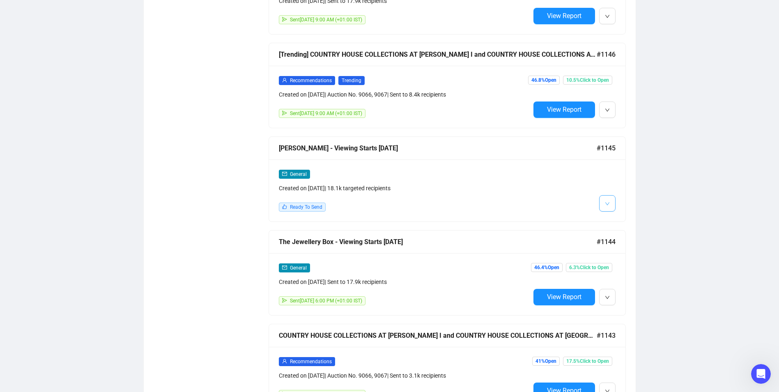
click at [608, 198] on span "button" at bounding box center [607, 203] width 5 height 10
click at [614, 215] on li "Edit" at bounding box center [623, 218] width 44 height 13
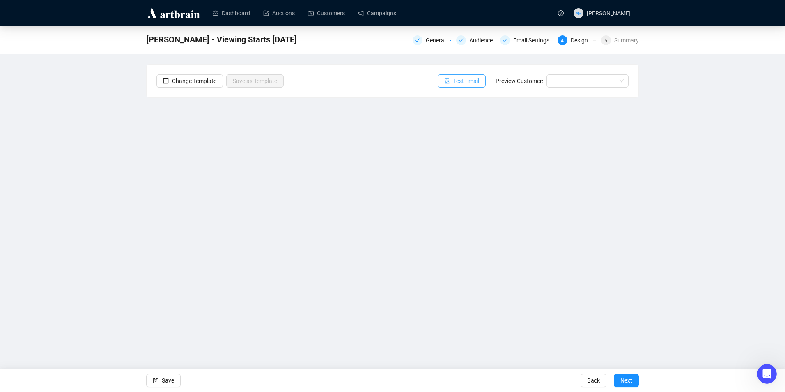
click at [453, 82] on button "Test Email" at bounding box center [462, 80] width 48 height 13
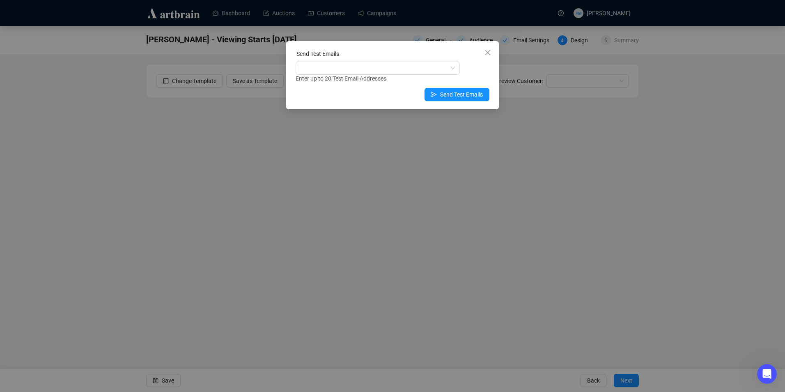
click at [408, 60] on div "Send Test Emails" at bounding box center [393, 55] width 194 height 12
click at [411, 65] on div at bounding box center [373, 67] width 152 height 11
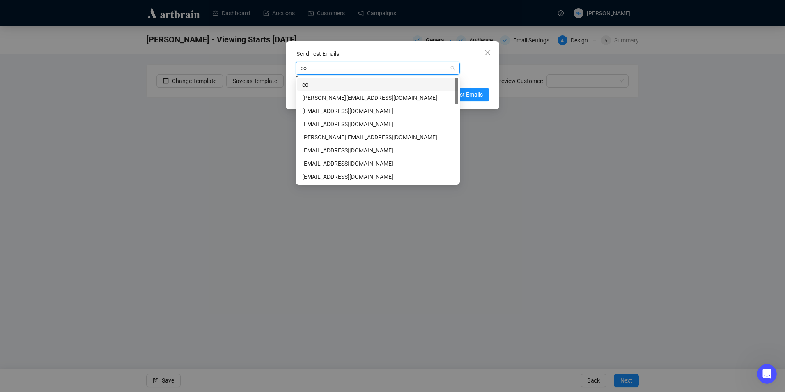
type input "c"
type input "w"
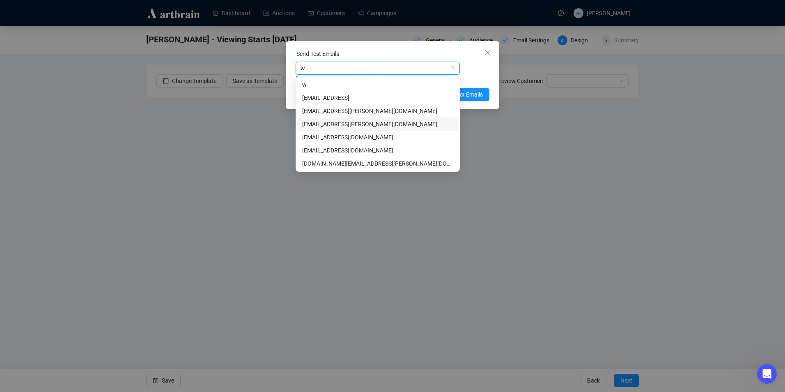
click at [357, 125] on div "[EMAIL_ADDRESS][PERSON_NAME][DOMAIN_NAME]" at bounding box center [377, 123] width 151 height 9
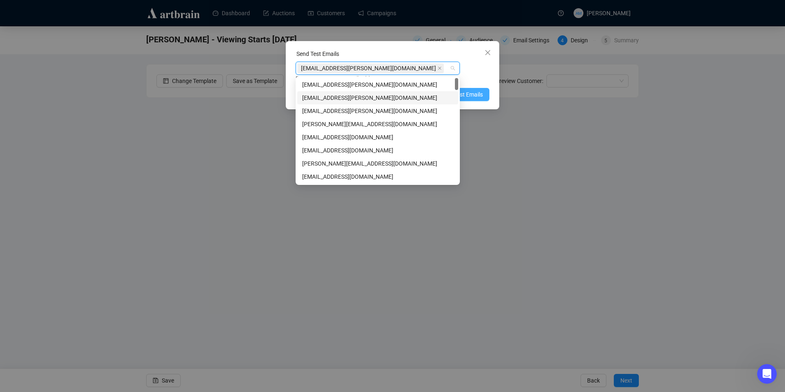
click at [478, 92] on span "Send Test Emails" at bounding box center [461, 94] width 43 height 9
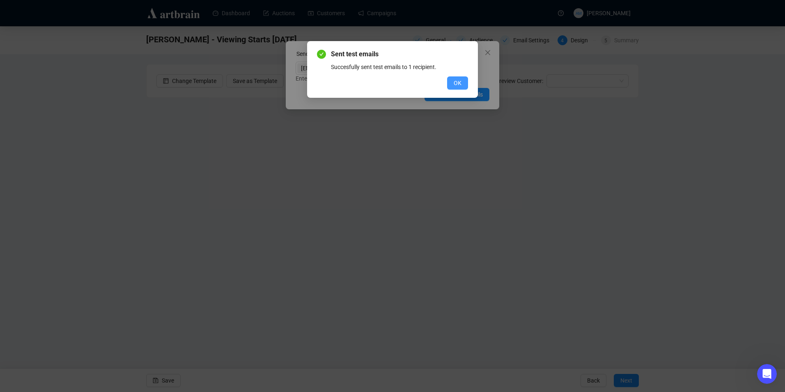
click at [458, 82] on span "OK" at bounding box center [458, 82] width 8 height 9
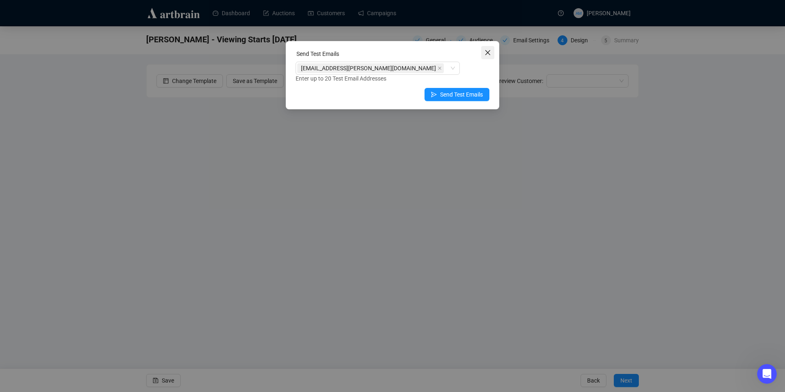
click at [491, 52] on span "Close" at bounding box center [487, 52] width 13 height 7
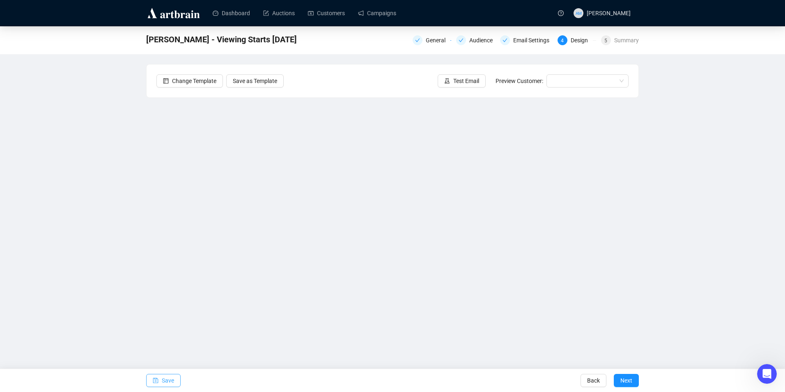
click at [172, 382] on span "Save" at bounding box center [168, 380] width 12 height 23
click at [449, 74] on button "Test Email" at bounding box center [462, 80] width 48 height 13
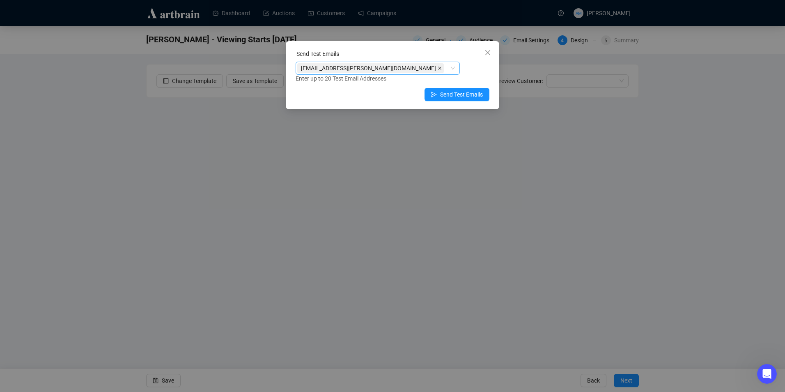
click at [438, 69] on icon "close" at bounding box center [440, 68] width 4 height 4
click at [356, 69] on div at bounding box center [373, 67] width 152 height 11
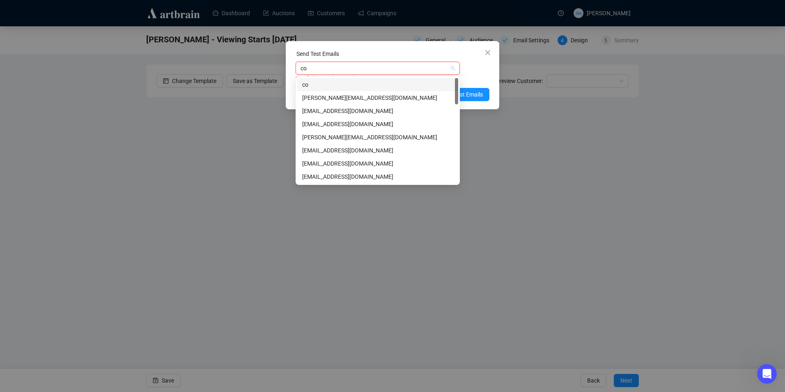
type input "con"
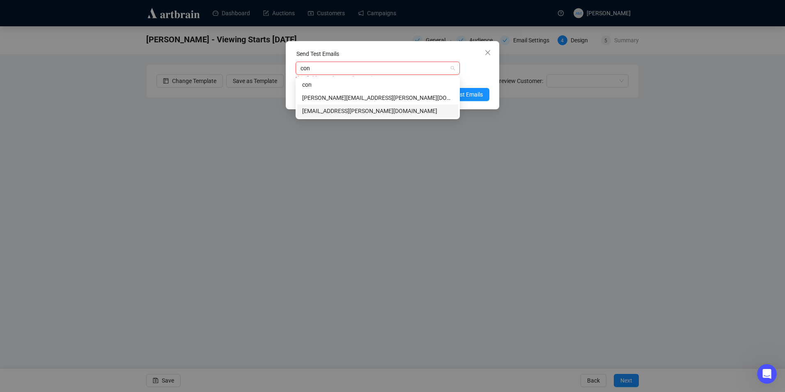
click at [334, 112] on div "[EMAIL_ADDRESS][PERSON_NAME][DOMAIN_NAME]" at bounding box center [377, 110] width 151 height 9
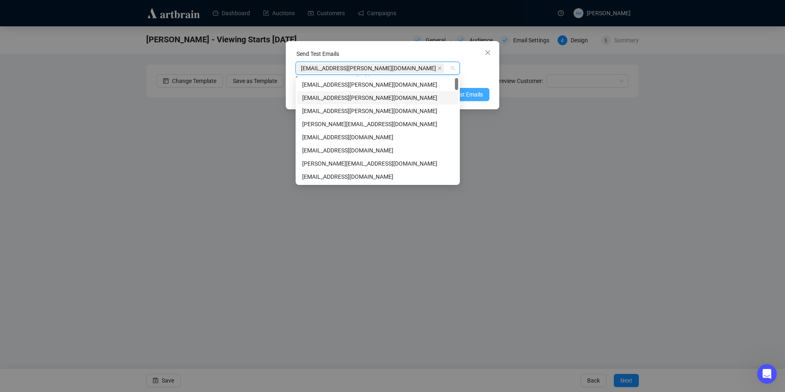
click at [470, 95] on span "Send Test Emails" at bounding box center [461, 94] width 43 height 9
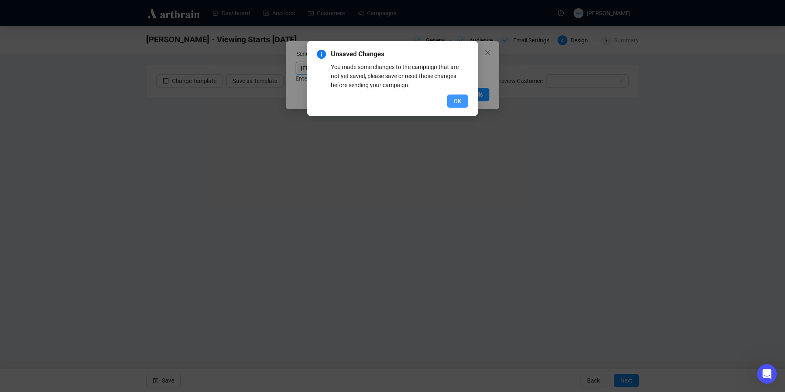
click at [456, 97] on span "OK" at bounding box center [458, 100] width 8 height 9
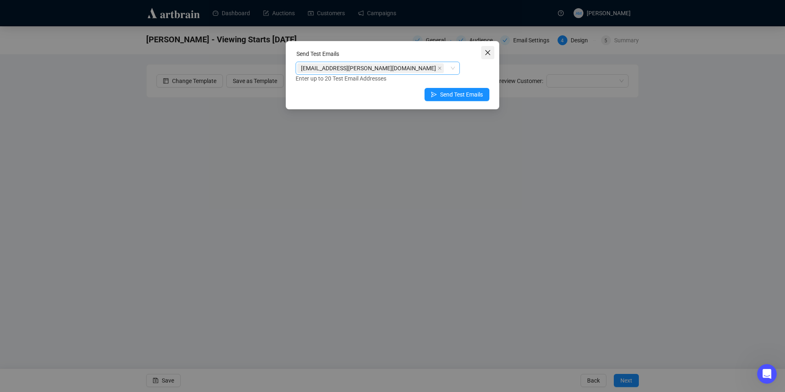
click at [483, 49] on span "Close" at bounding box center [487, 52] width 13 height 7
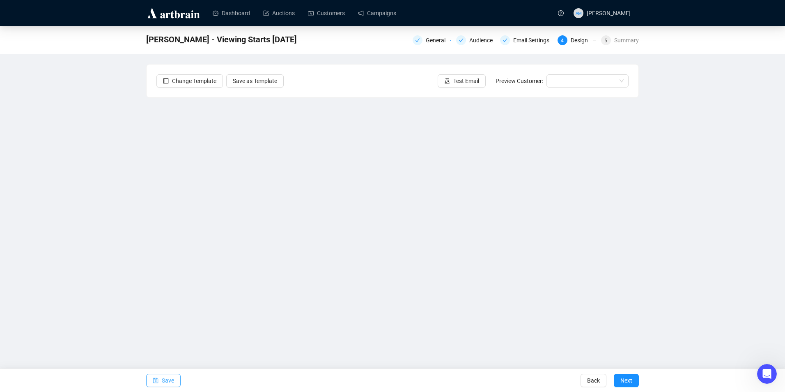
click at [164, 376] on span "Save" at bounding box center [168, 380] width 12 height 23
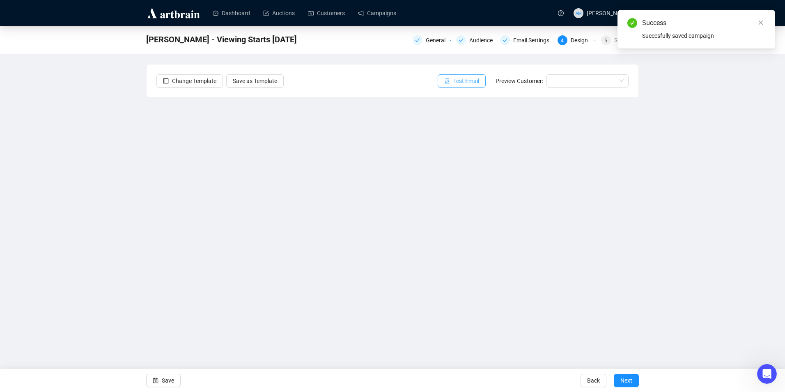
click at [453, 81] on button "Test Email" at bounding box center [462, 80] width 48 height 13
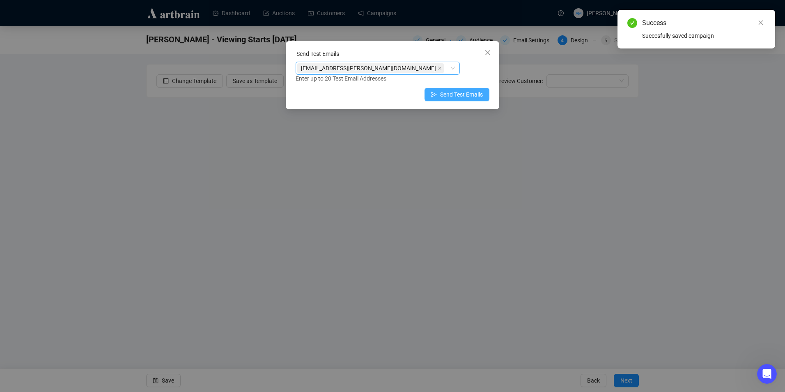
click at [467, 95] on span "Send Test Emails" at bounding box center [461, 94] width 43 height 9
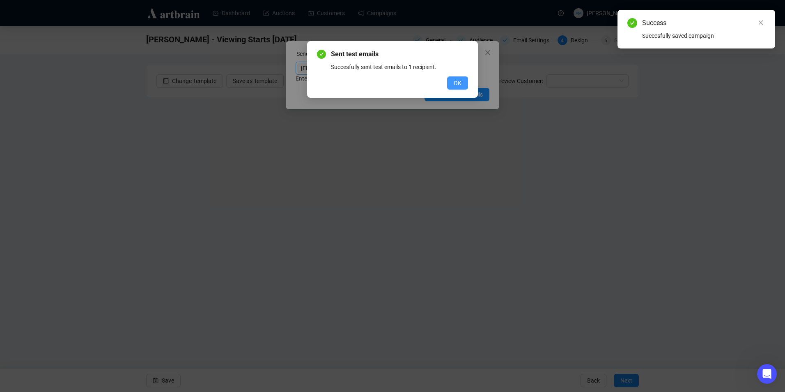
click at [454, 81] on span "OK" at bounding box center [458, 82] width 8 height 9
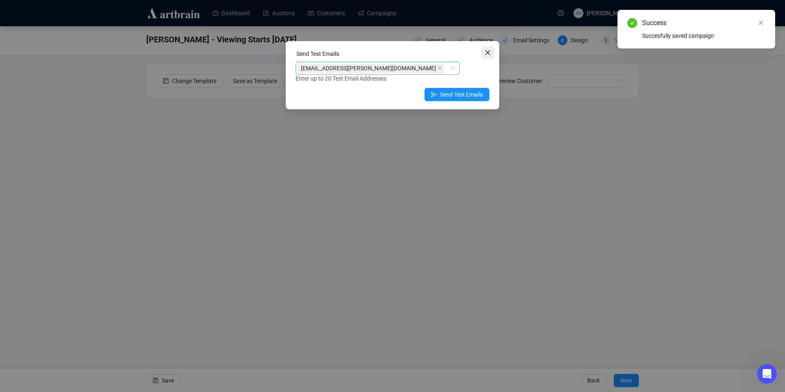
click at [491, 51] on span "Close" at bounding box center [487, 52] width 13 height 7
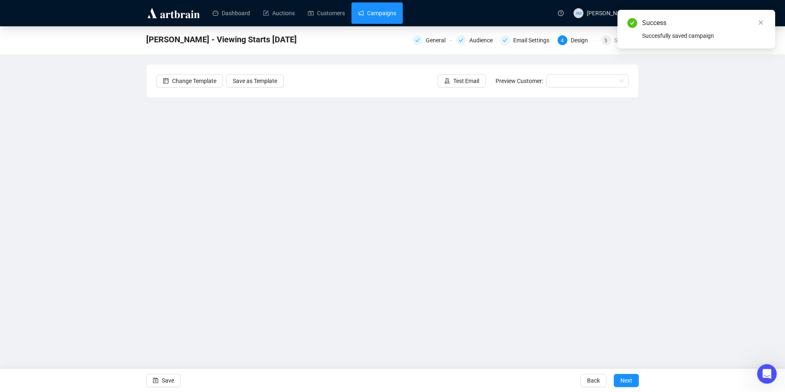
click at [383, 14] on link "Campaigns" at bounding box center [377, 12] width 38 height 21
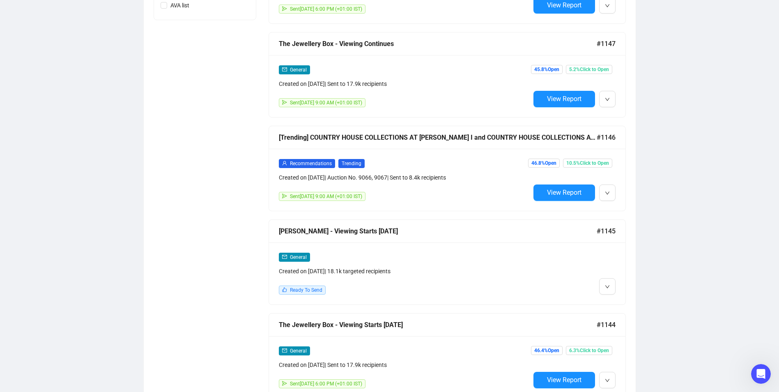
scroll to position [493, 0]
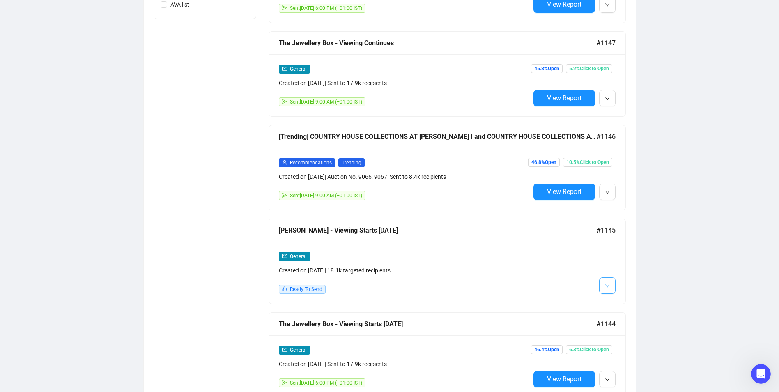
click at [605, 283] on icon "down" at bounding box center [607, 285] width 5 height 5
click at [623, 298] on span "Edit" at bounding box center [620, 300] width 10 height 7
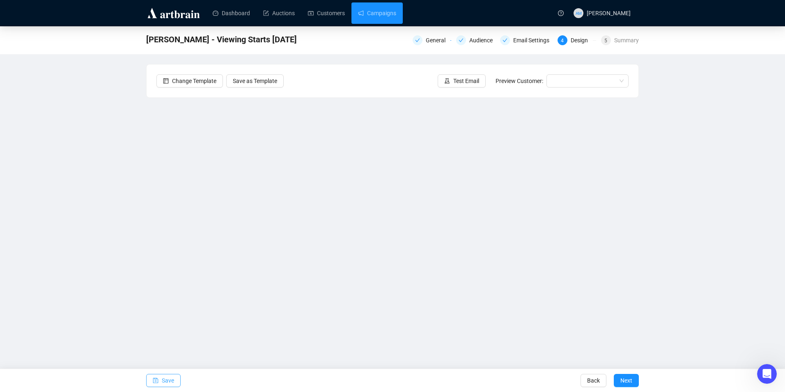
click at [165, 383] on span "Save" at bounding box center [168, 380] width 12 height 23
click at [156, 377] on icon "save" at bounding box center [156, 380] width 6 height 6
click at [171, 379] on span "Save" at bounding box center [168, 380] width 12 height 23
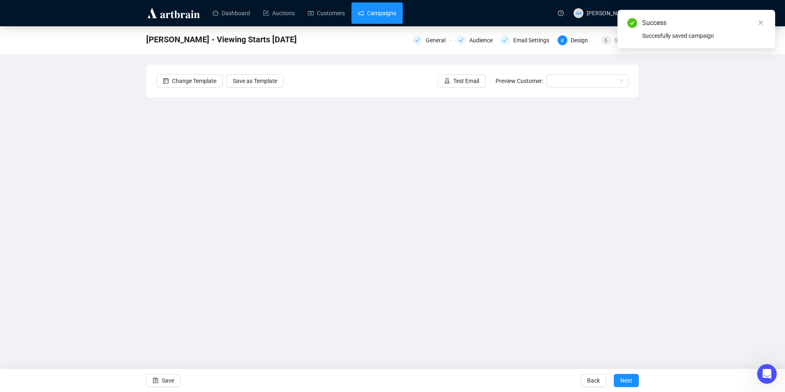
click at [381, 10] on link "Campaigns" at bounding box center [377, 12] width 38 height 21
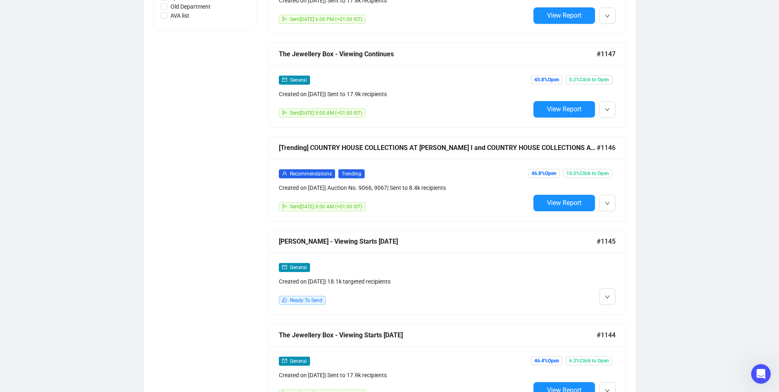
scroll to position [493, 0]
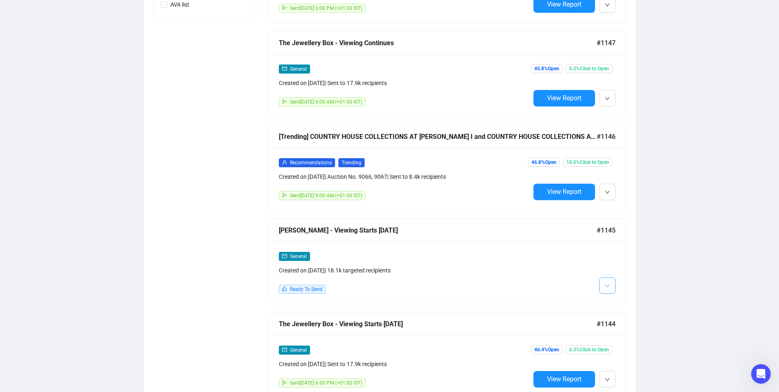
click at [605, 280] on span "button" at bounding box center [607, 285] width 5 height 10
click at [619, 296] on div "General Created on [DATE] | 18.1k targeted recipients Ready To Send" at bounding box center [447, 272] width 356 height 62
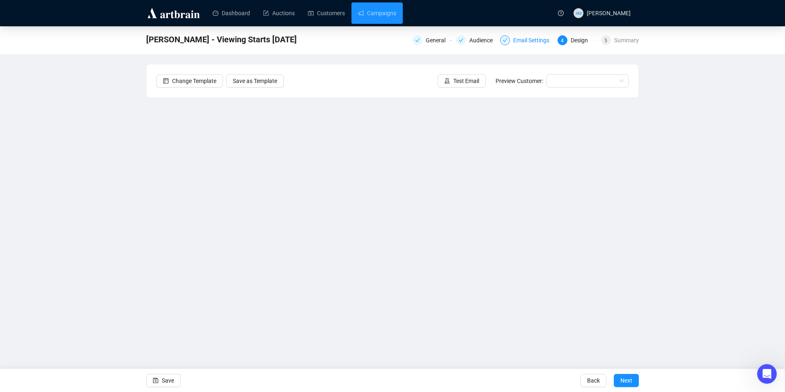
click at [522, 44] on div "Email Settings" at bounding box center [533, 40] width 41 height 10
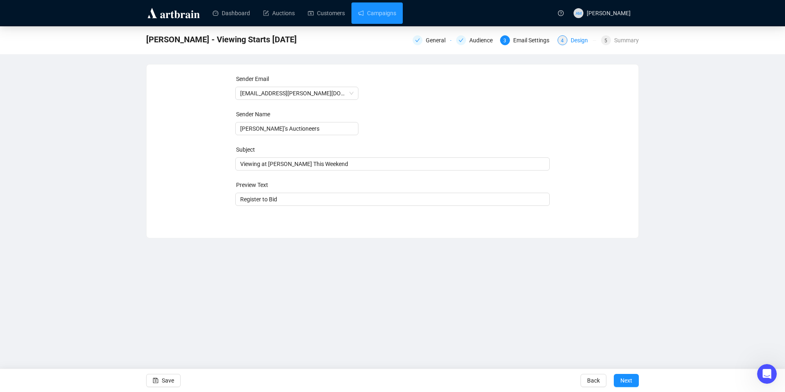
click at [575, 39] on div "Design" at bounding box center [582, 40] width 22 height 10
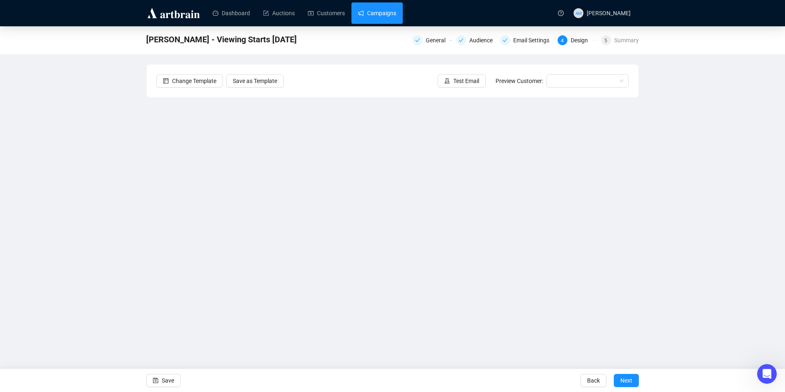
click at [384, 17] on link "Campaigns" at bounding box center [377, 12] width 38 height 21
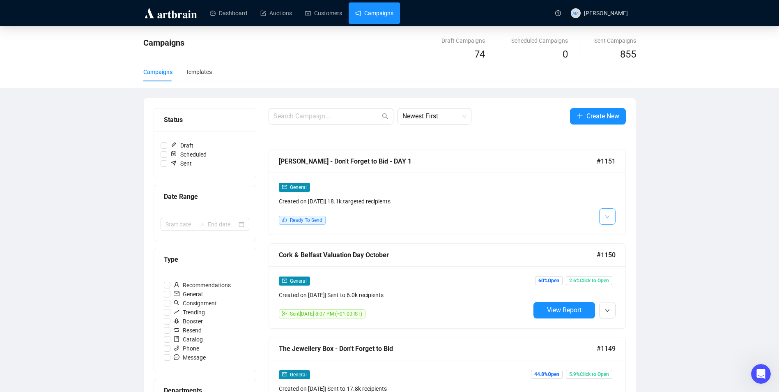
click at [610, 215] on button "button" at bounding box center [607, 216] width 16 height 16
click at [619, 228] on li "Edit" at bounding box center [623, 233] width 44 height 13
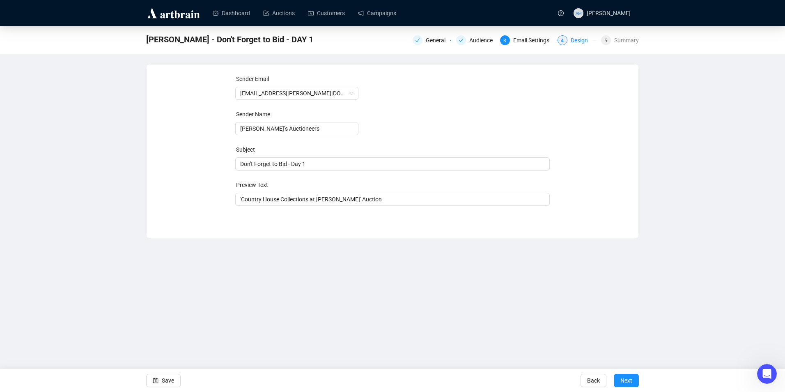
click at [570, 40] on div "4 Design" at bounding box center [576, 40] width 39 height 10
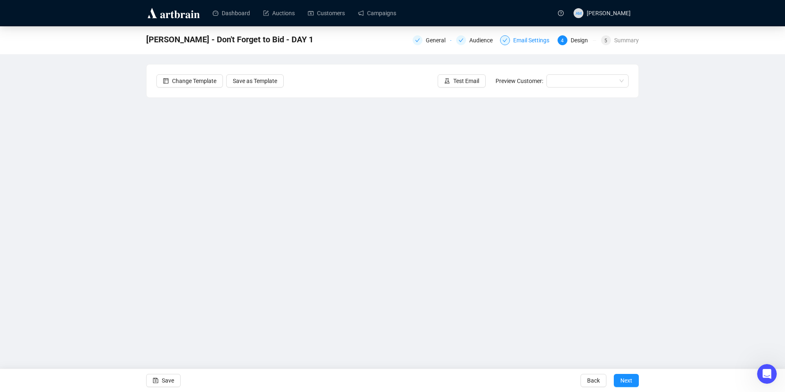
click at [522, 38] on div "Email Settings" at bounding box center [533, 40] width 41 height 10
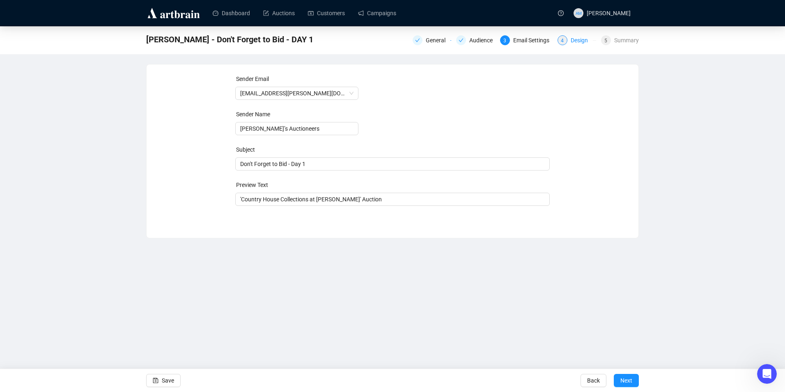
click at [583, 40] on div "Design" at bounding box center [582, 40] width 22 height 10
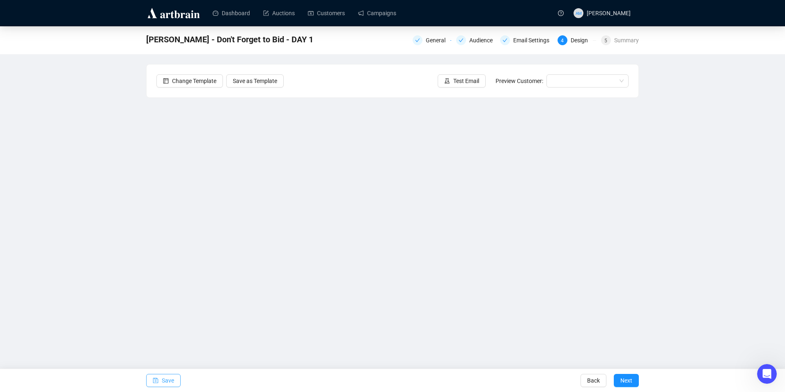
click at [164, 377] on span "Save" at bounding box center [168, 380] width 12 height 23
click at [172, 378] on span "Save" at bounding box center [168, 380] width 12 height 23
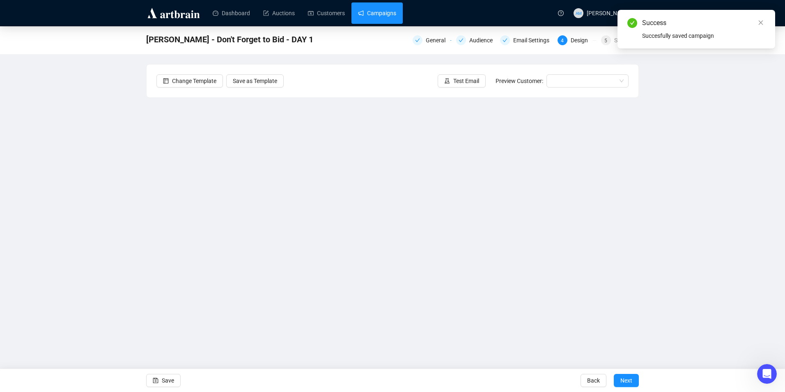
click at [377, 10] on link "Campaigns" at bounding box center [377, 12] width 38 height 21
